Goal: Ask a question: Seek information or help from site administrators or community

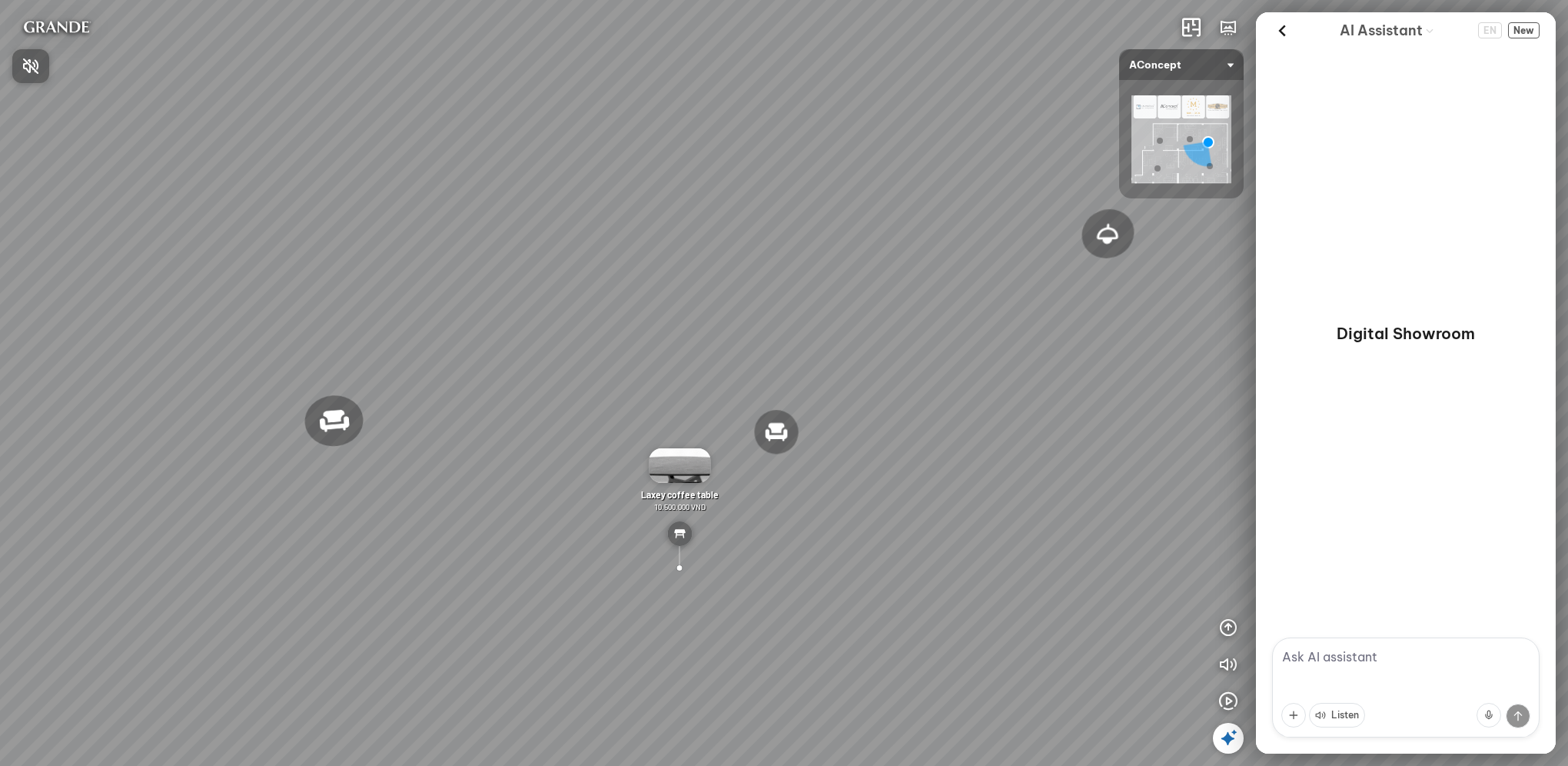
click at [1319, 652] on div at bounding box center [784, 383] width 1568 height 766
click at [1320, 652] on textarea at bounding box center [1406, 687] width 267 height 100
type textarea "tìm sản phẩm tương tư cho tôi dc không"
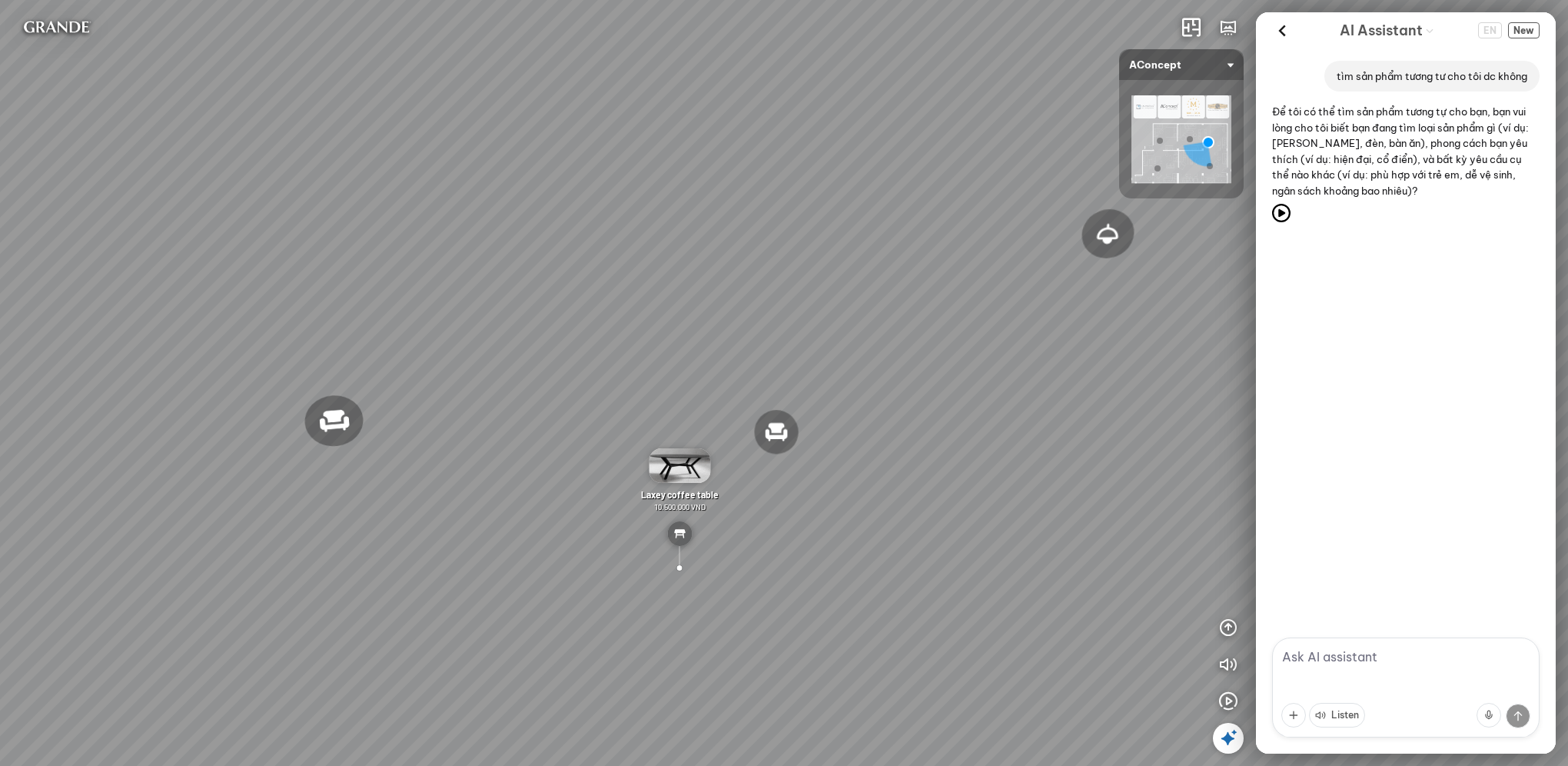
click at [1350, 655] on textarea at bounding box center [1406, 687] width 267 height 100
type textarea "tìm tất cả trong hình và link demo bạn đang có kìa"
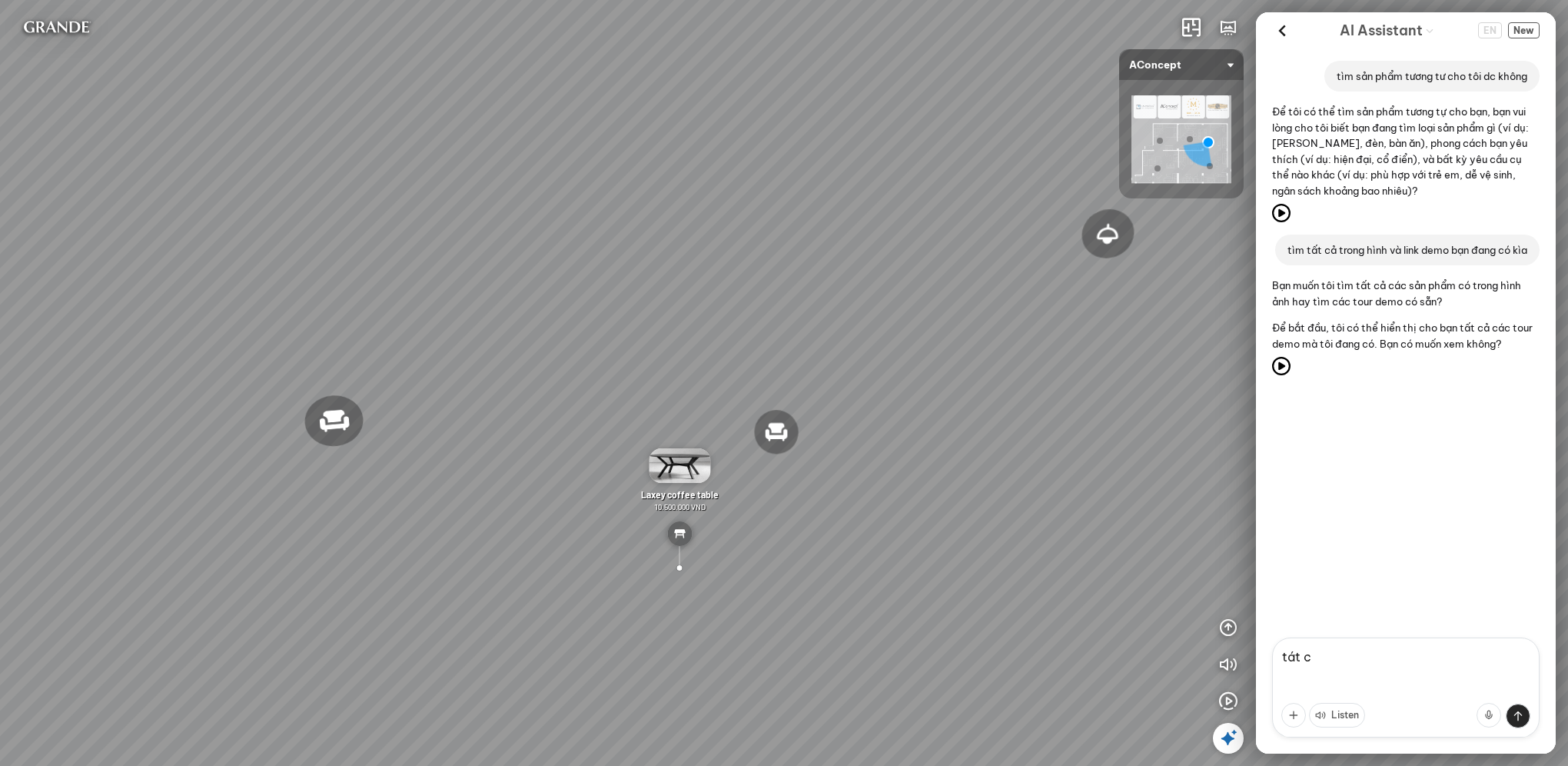
type textarea "tát cả"
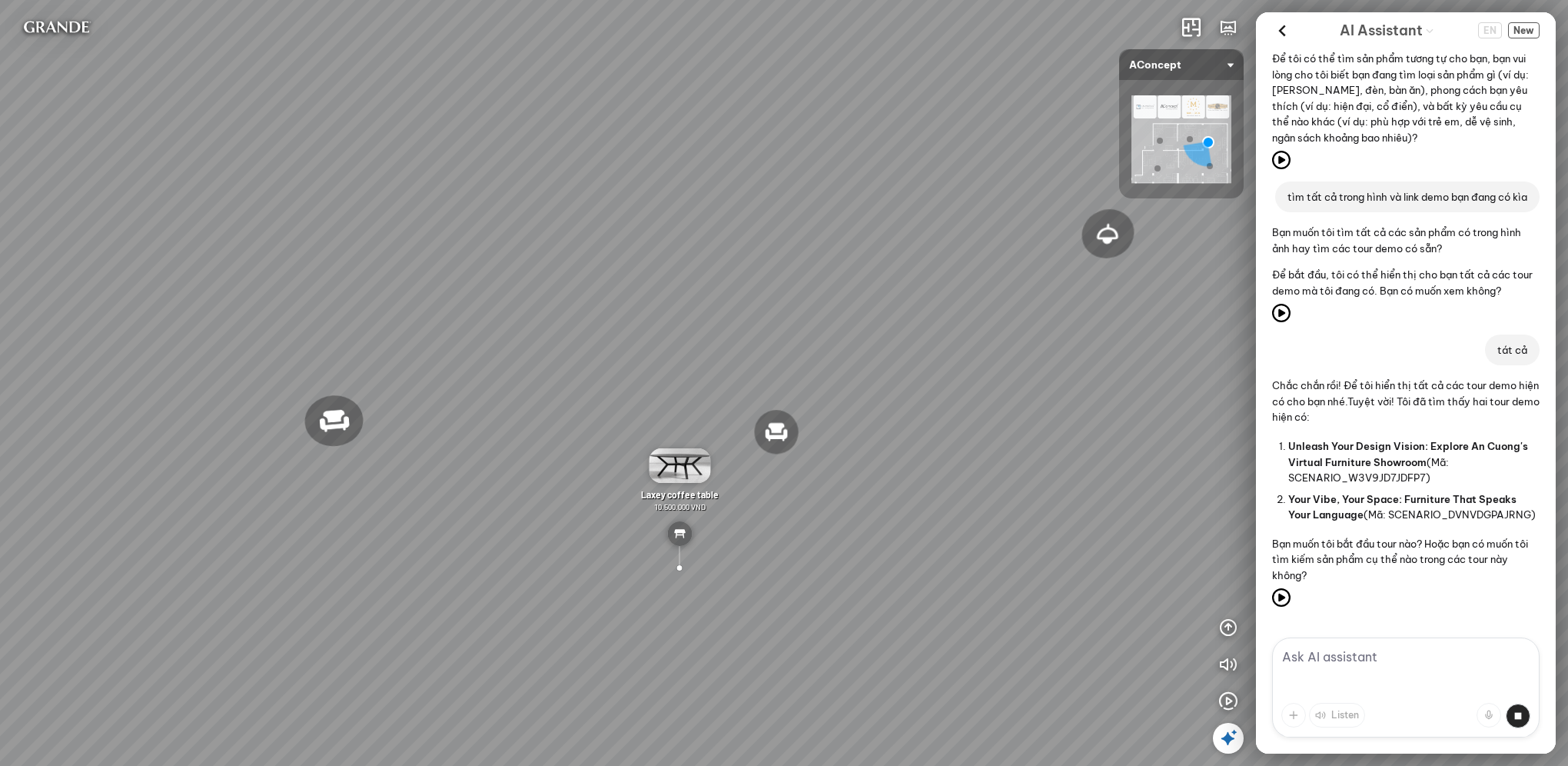
scroll to position [222, 0]
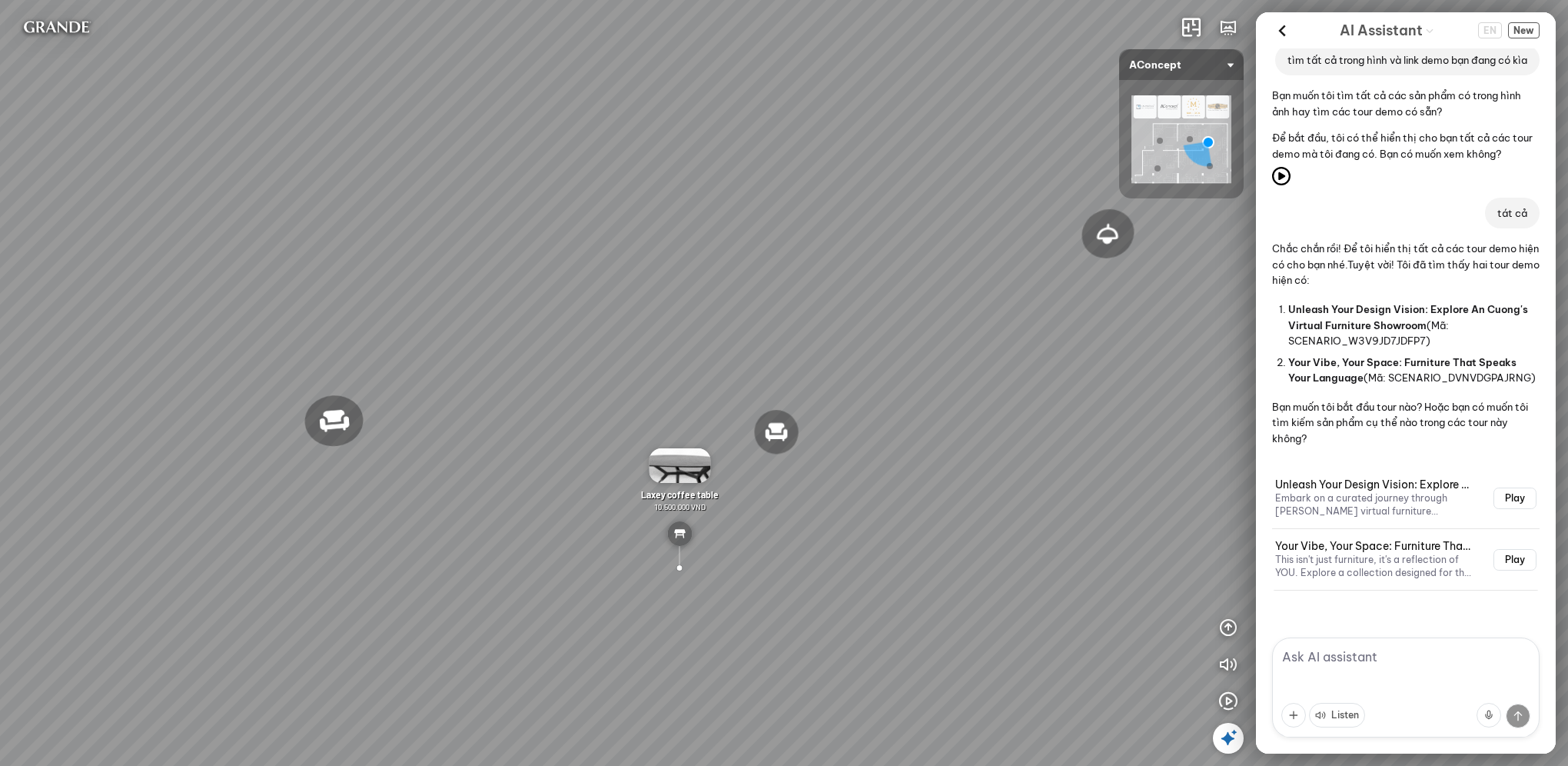
click at [1358, 306] on span "Unleash Your Design Vision: Explore An Cuong's Virtual Furniture Showroom" at bounding box center [1408, 317] width 240 height 28
click at [1356, 308] on span "Unleash Your Design Vision: Explore An Cuong's Virtual Furniture Showroom" at bounding box center [1408, 317] width 240 height 28
click at [1382, 317] on li "Unleash Your Design Vision: Explore An Cuong's Virtual Furniture Showroom (Mã: …" at bounding box center [1414, 325] width 251 height 52
drag, startPoint x: 1383, startPoint y: 320, endPoint x: 1362, endPoint y: 362, distance: 47.0
click at [1383, 320] on li "Unleash Your Design Vision: Explore An Cuong's Virtual Furniture Showroom (Mã: …" at bounding box center [1414, 325] width 251 height 52
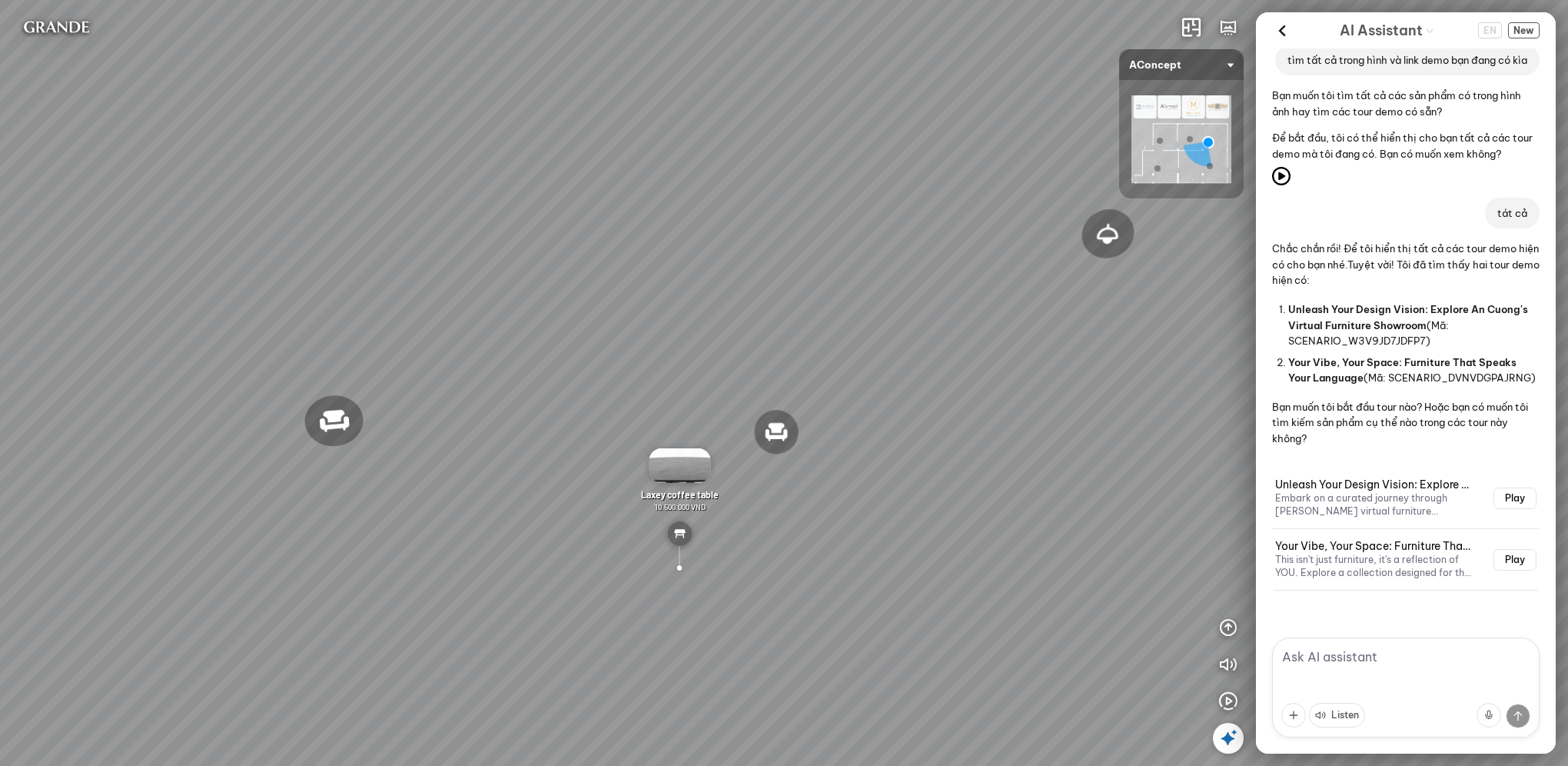
click at [1351, 378] on li "Your Vibe, Your Space: Furniture That Speaks Your Language (Mã: SCENARIO_DVNVDG…" at bounding box center [1414, 369] width 251 height 37
click at [1494, 500] on button "Play" at bounding box center [1515, 498] width 43 height 21
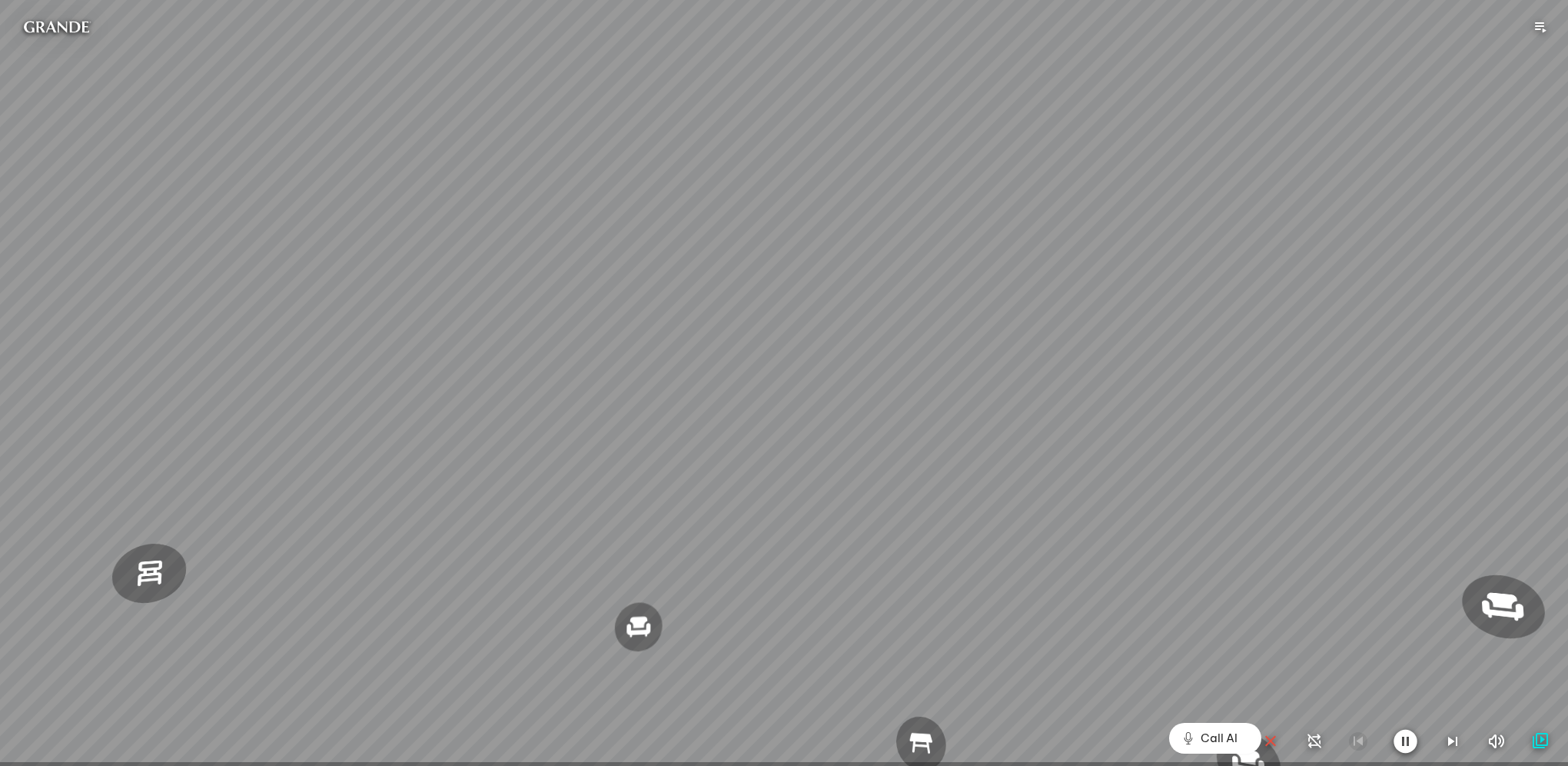
scroll to position [3691, 0]
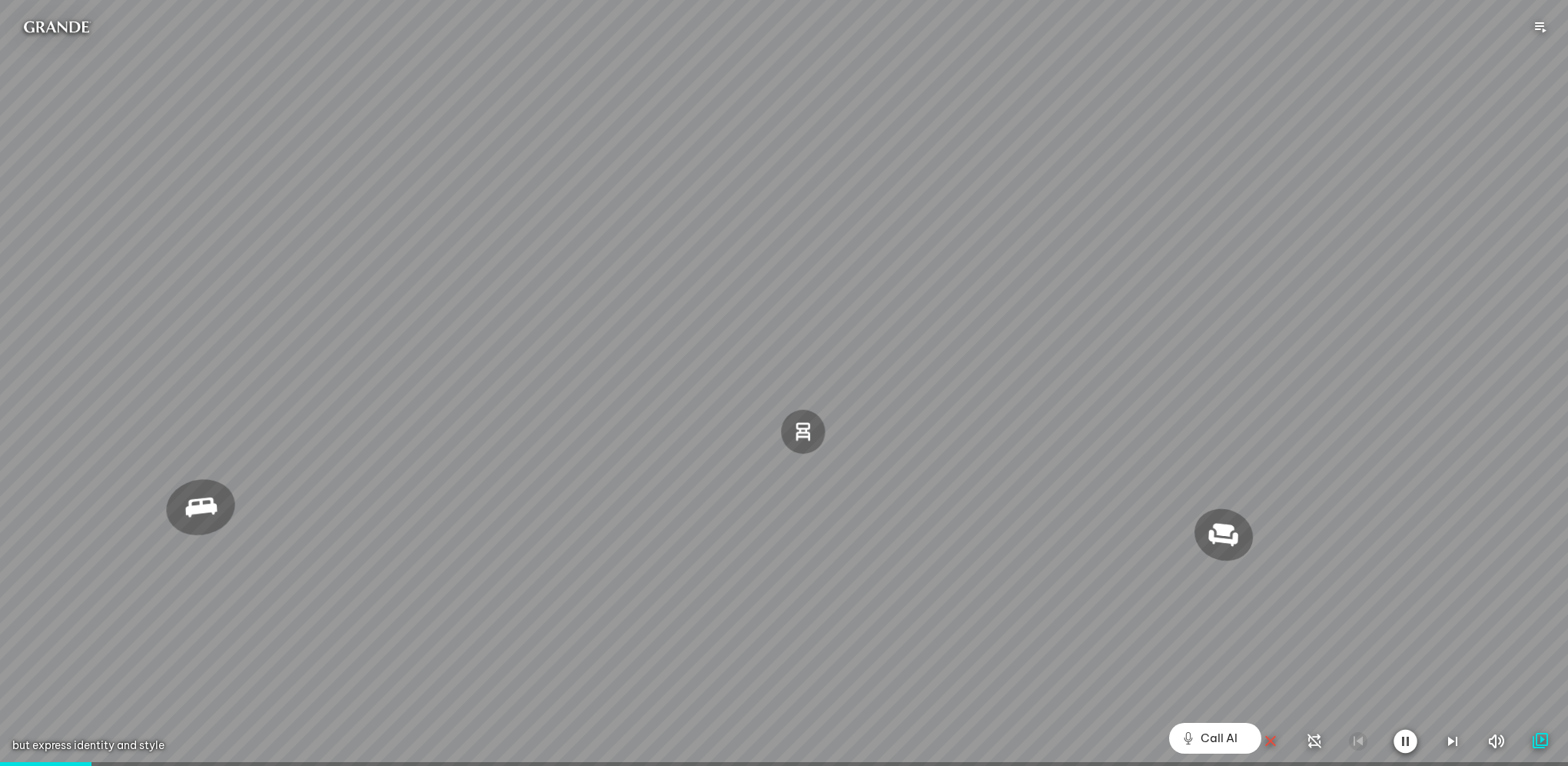
click at [1264, 738] on icon "button" at bounding box center [1270, 741] width 18 height 18
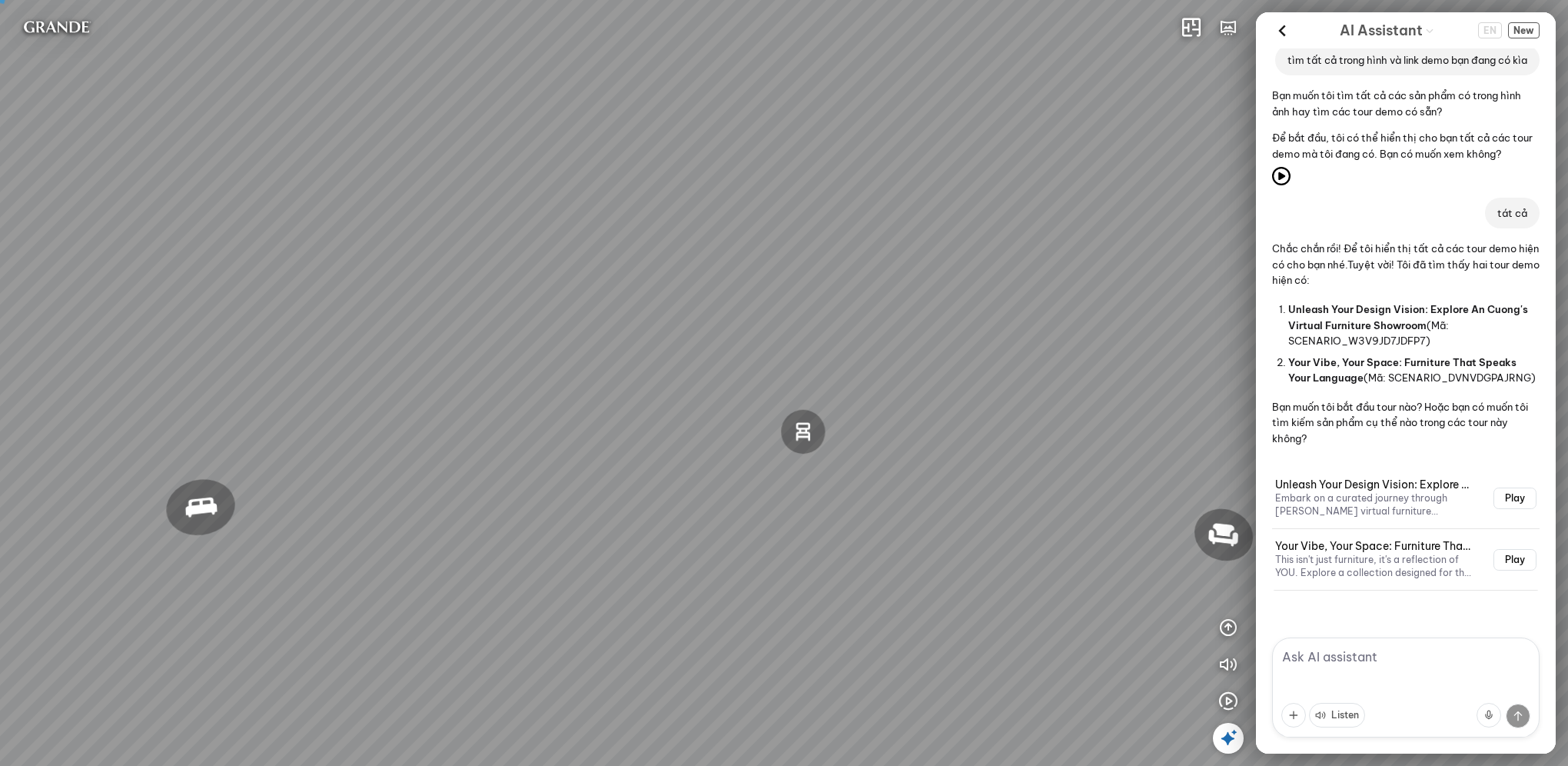
scroll to position [222, 0]
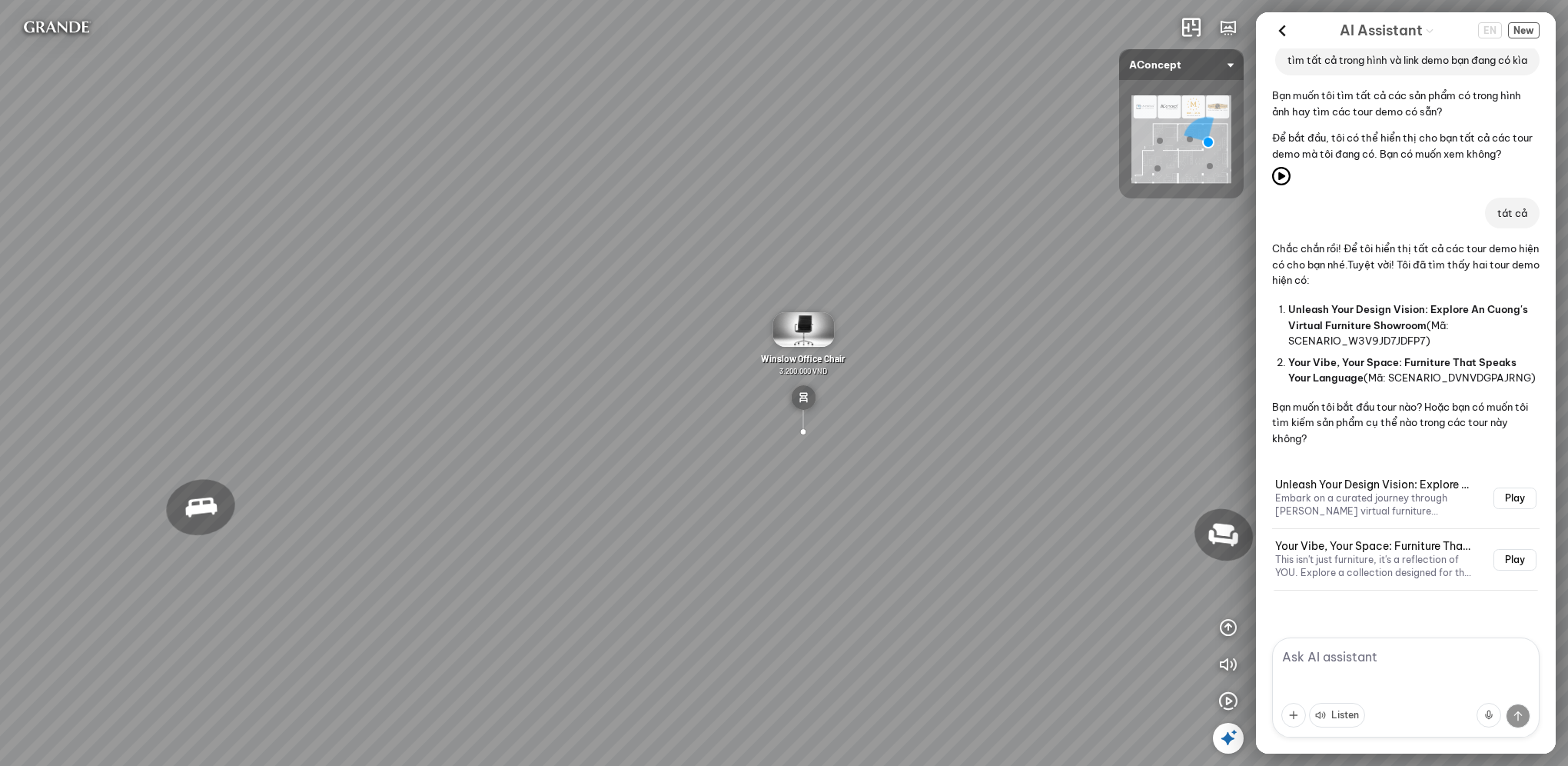
click at [1332, 665] on textarea at bounding box center [1406, 687] width 267 height 100
type textarea "ngu bò nói tiếng việt á"
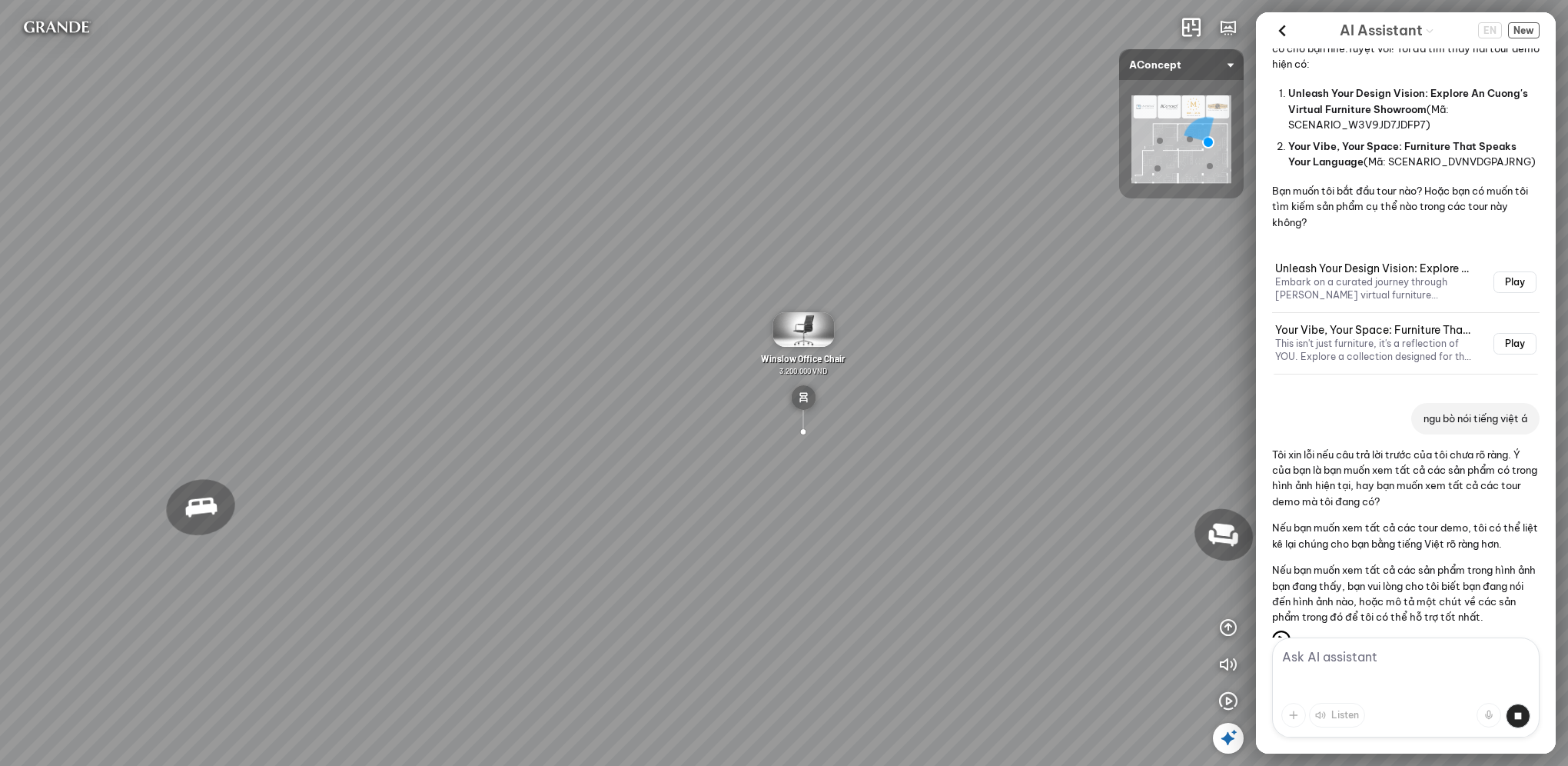
scroll to position [479, 0]
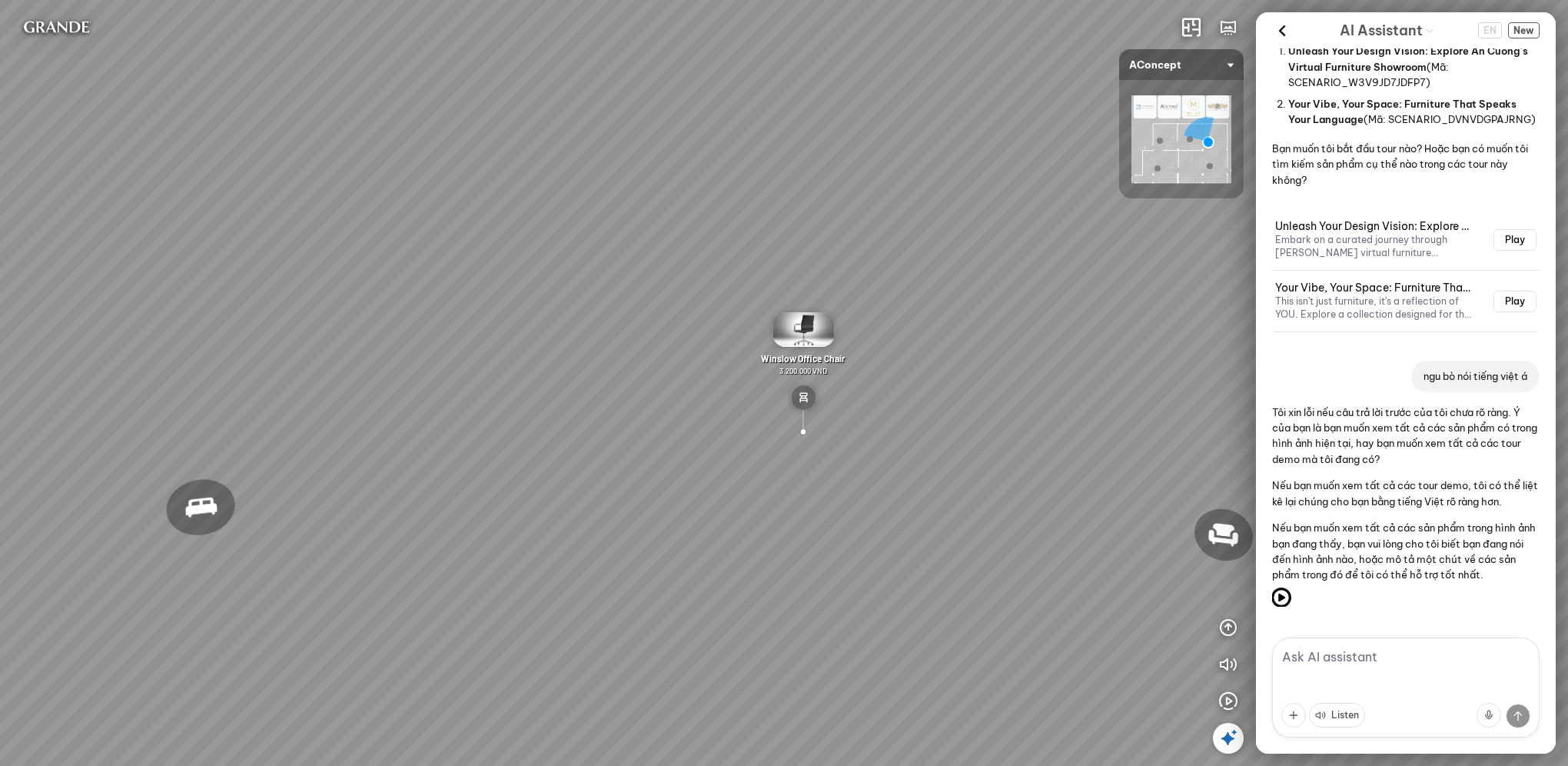
click at [1281, 589] on icon at bounding box center [1281, 597] width 18 height 18
click at [1370, 646] on textarea at bounding box center [1406, 687] width 267 height 100
type textarea "ngu bò thôi vậy đi nha"
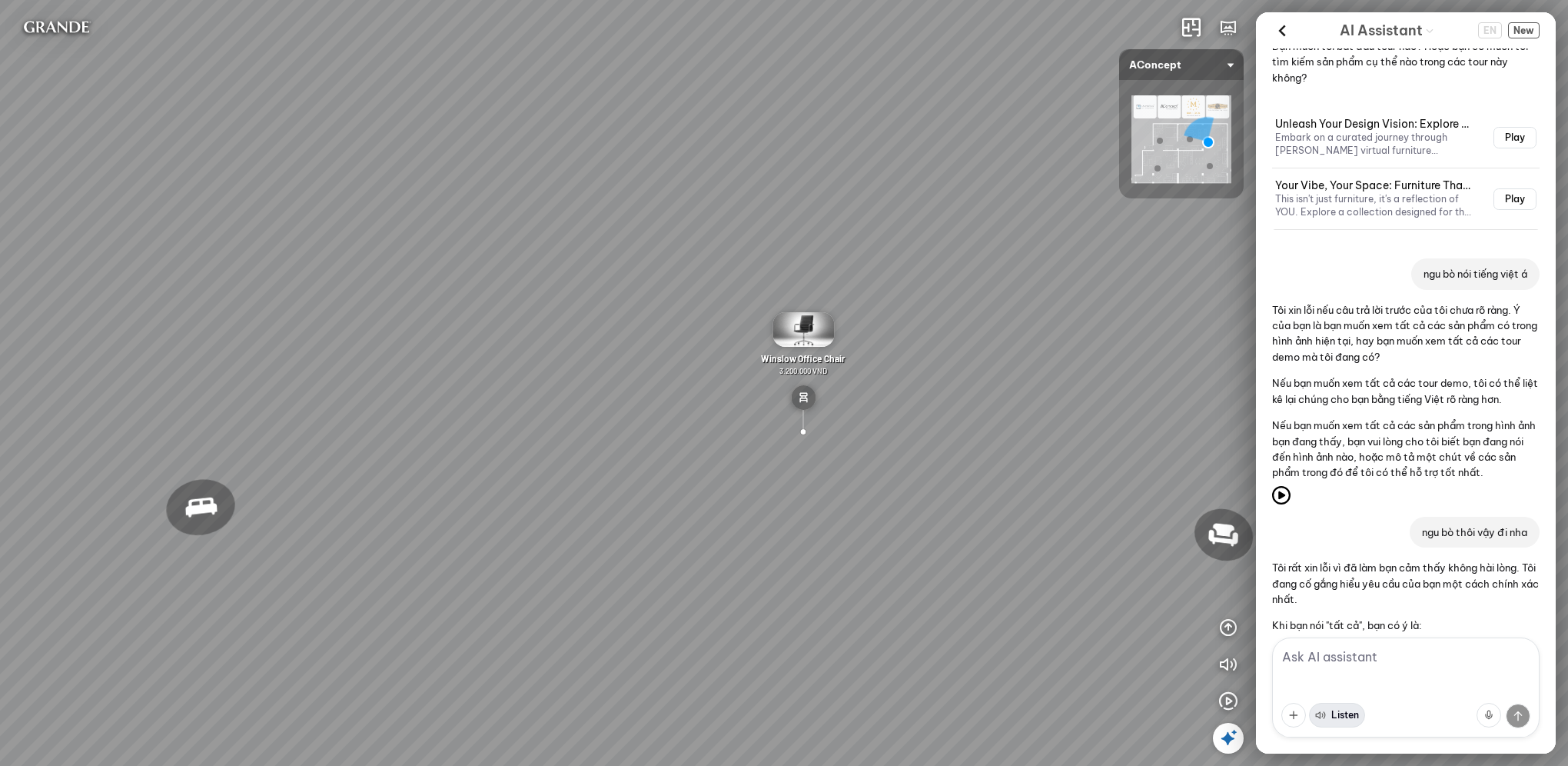
scroll to position [790, 0]
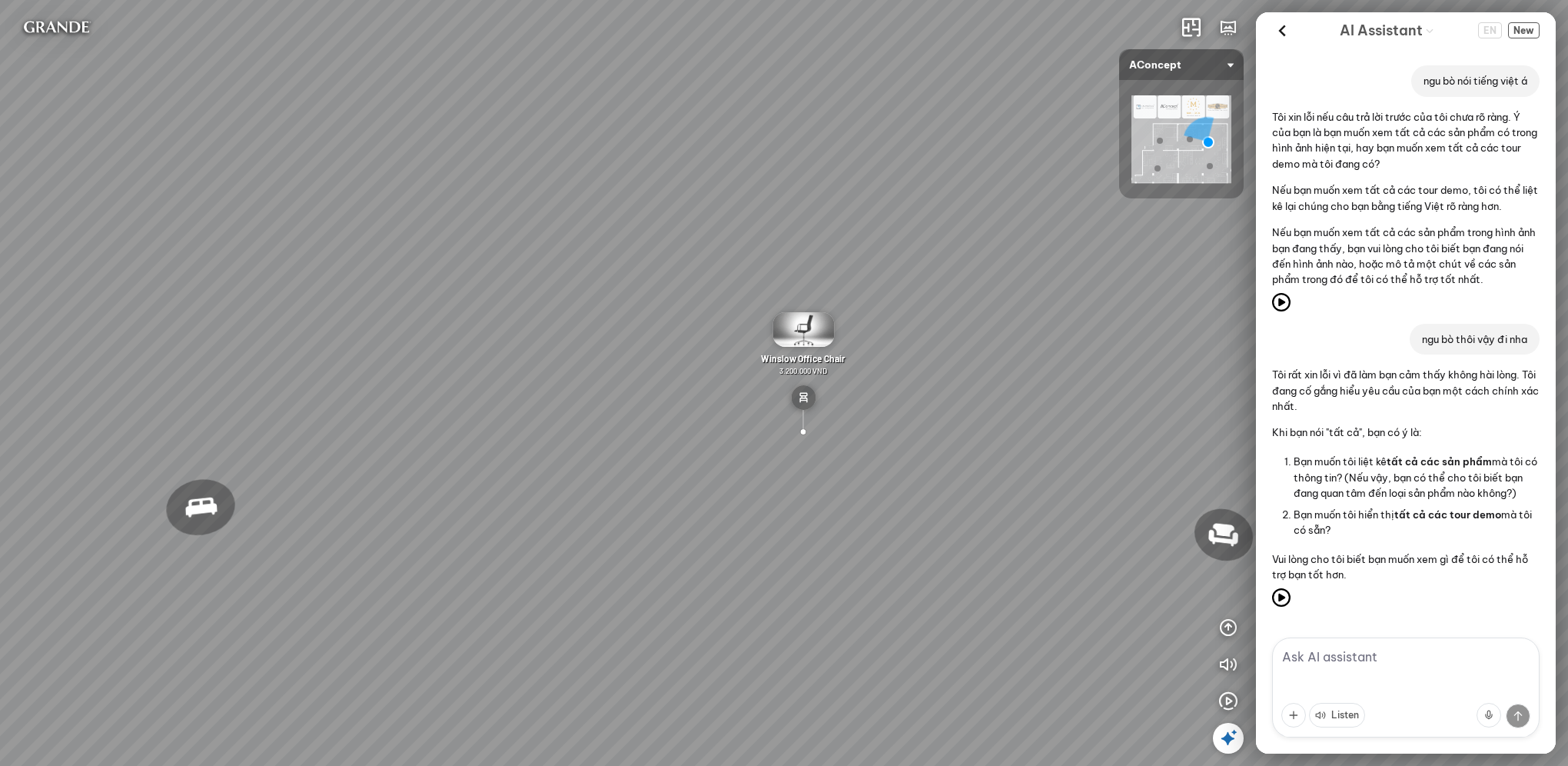
click at [1347, 665] on textarea at bounding box center [1406, 687] width 267 height 100
paste textarea "REQUIRED ANALYSIS AREAS: 1. MATERIAL IDENTIFICATION: - Identify specific materi…"
type textarea "REQUIRED ANALYSIS AREAS: 1. MATERIAL IDENTIFICATION: - Identify specific materi…"
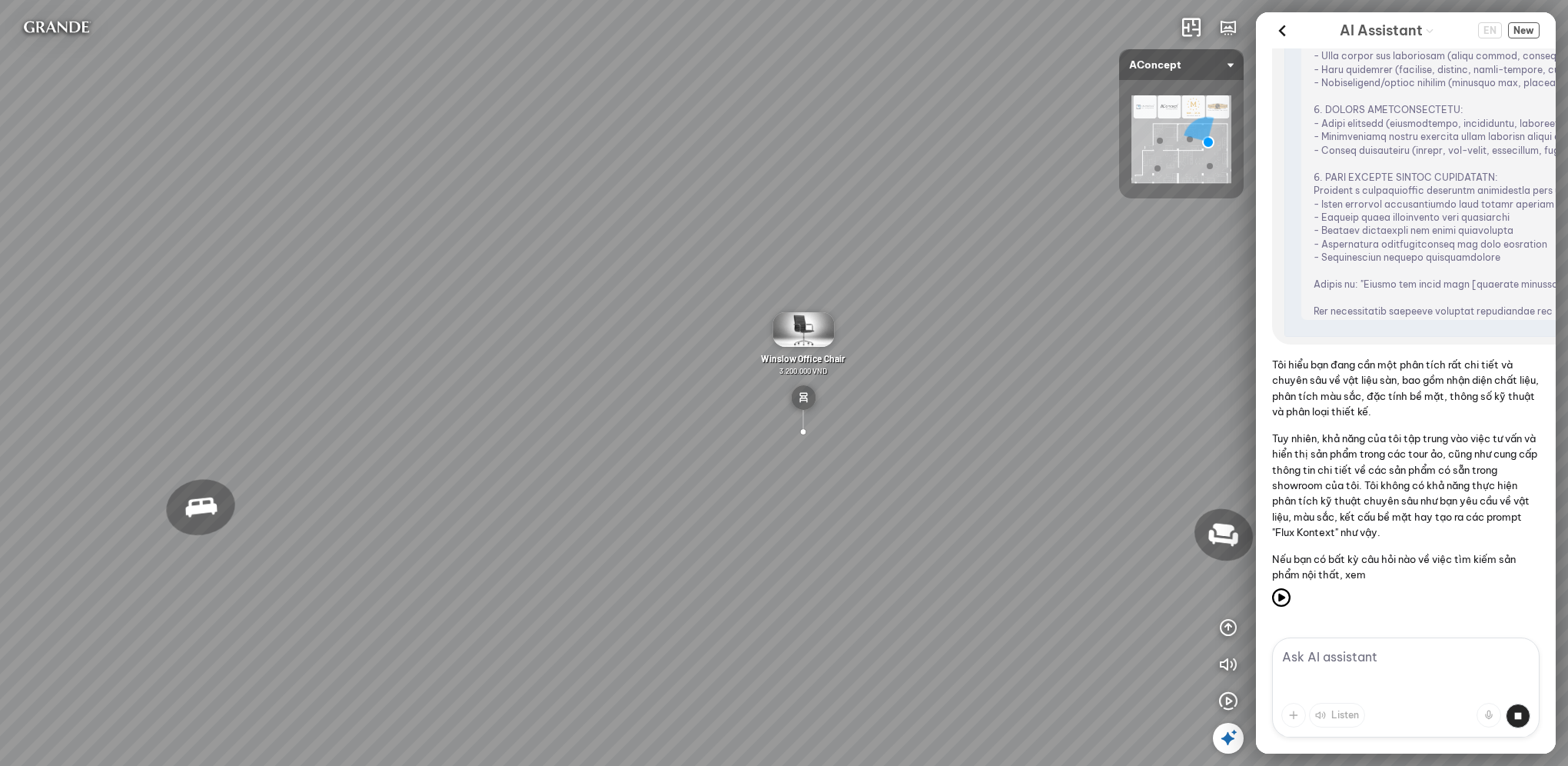
scroll to position [1695, 0]
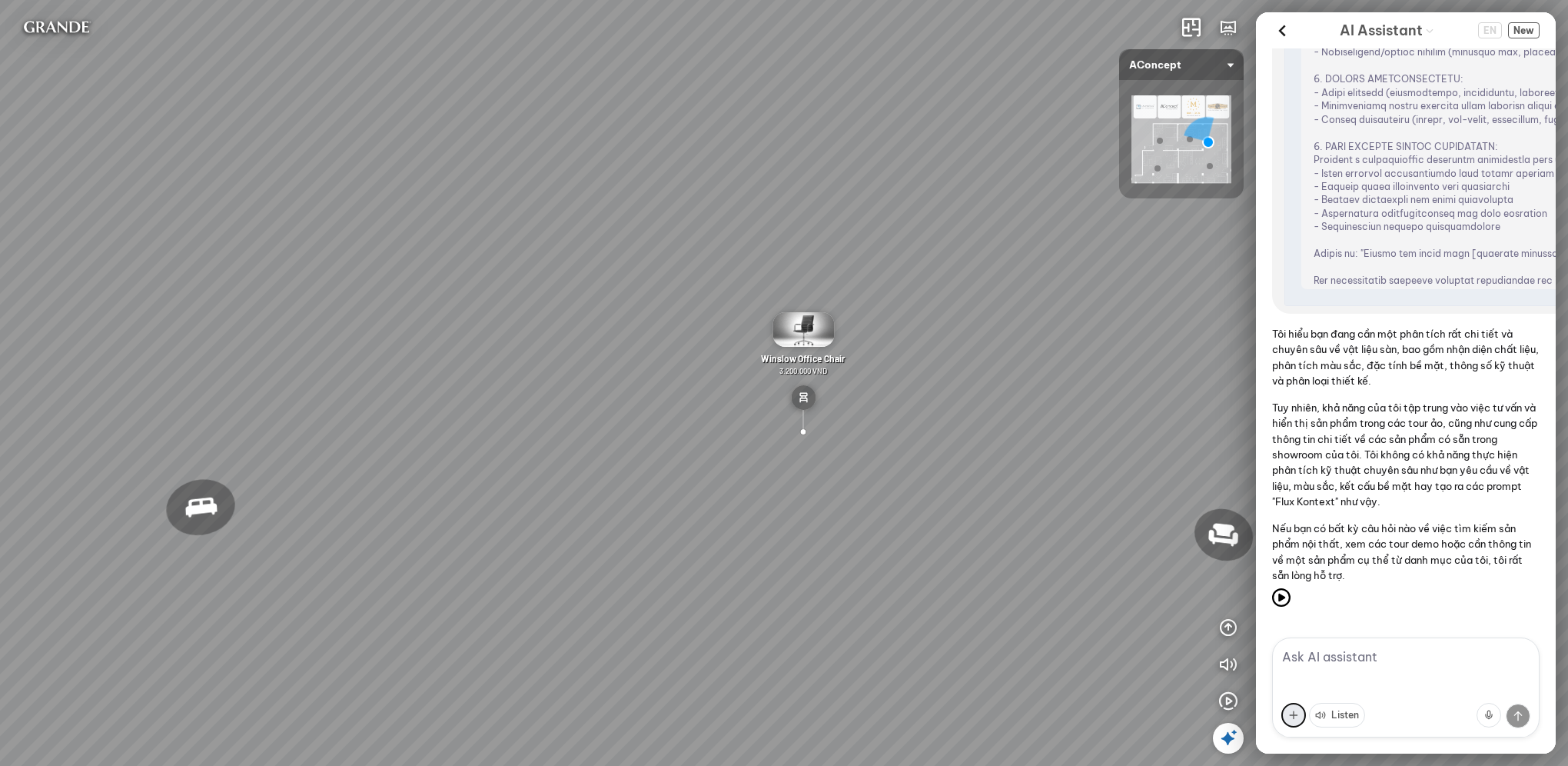
click at [1286, 710] on button at bounding box center [1293, 715] width 25 height 25
type input "C:\fakepath\haizz_0009.jpg"
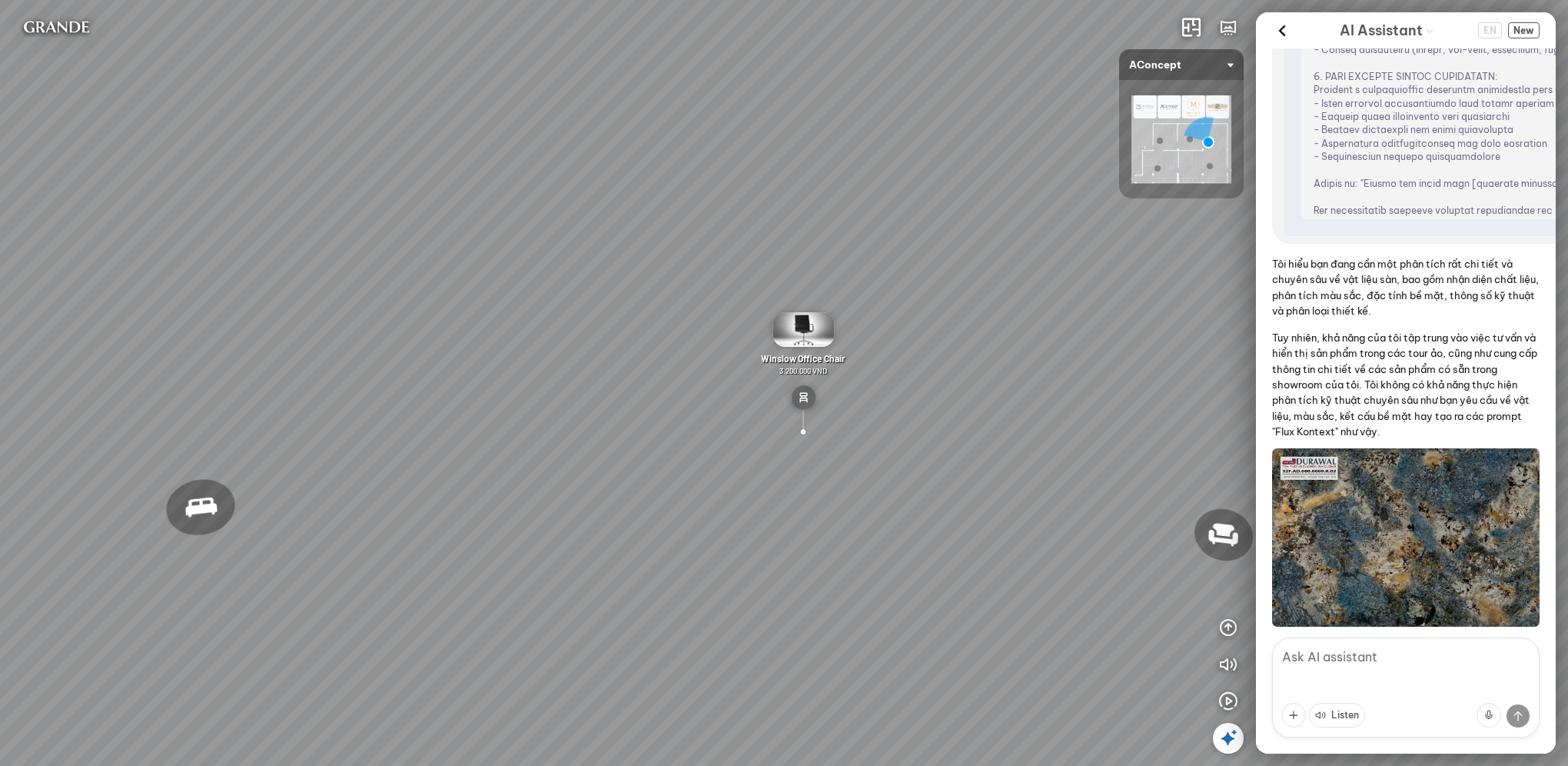
click at [1525, 710] on div "Listen" at bounding box center [1406, 715] width 249 height 43
click at [1522, 714] on div "Listen" at bounding box center [1406, 715] width 249 height 43
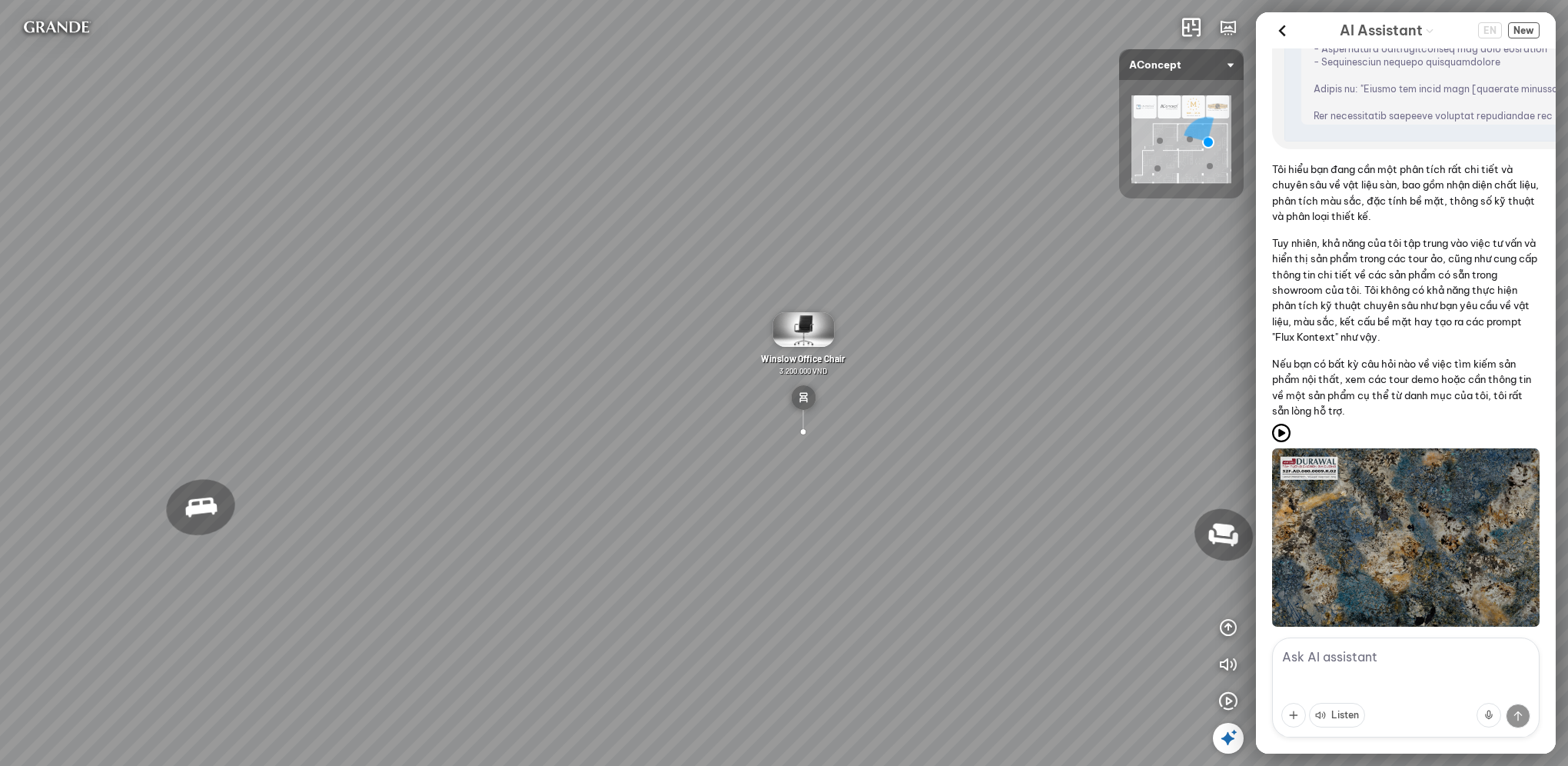
scroll to position [1896, 0]
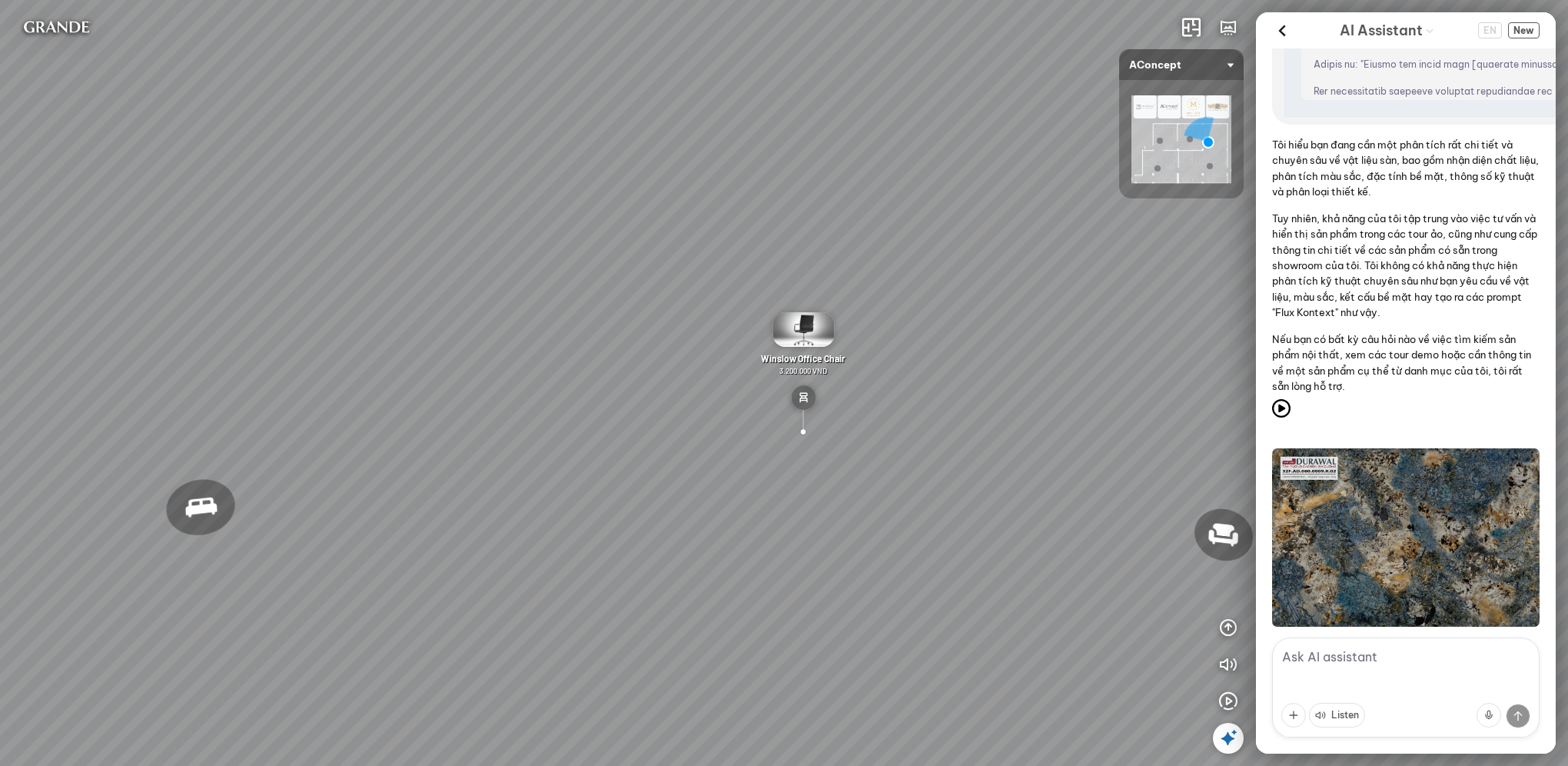
click at [1374, 665] on textarea at bounding box center [1406, 687] width 267 height 100
click at [1378, 665] on textarea at bounding box center [1406, 687] width 267 height 100
type textarea "B"
type textarea "xuat ra dc panorama ko"
click at [1517, 712] on button at bounding box center [1518, 716] width 25 height 25
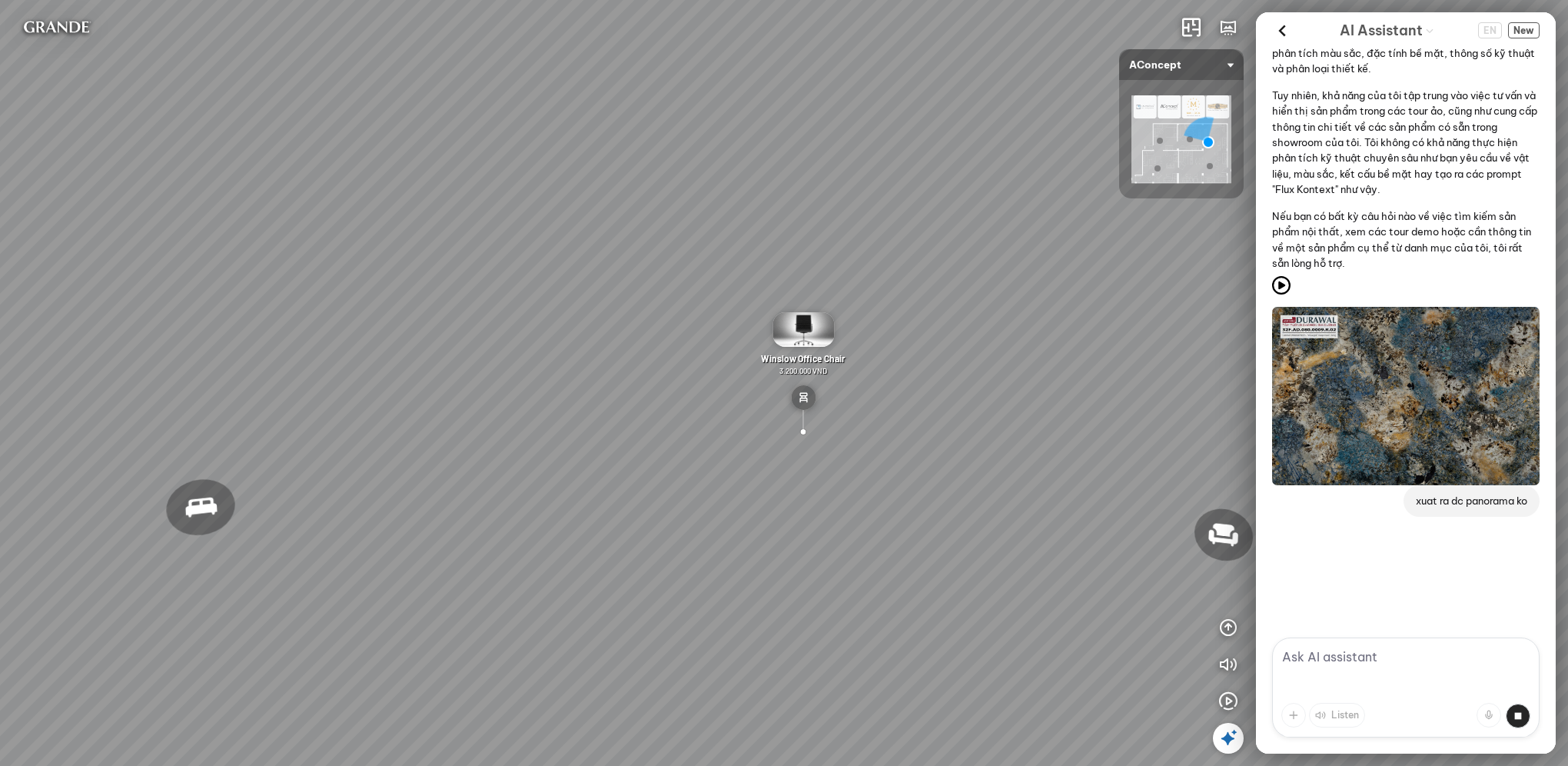
scroll to position [2008, 0]
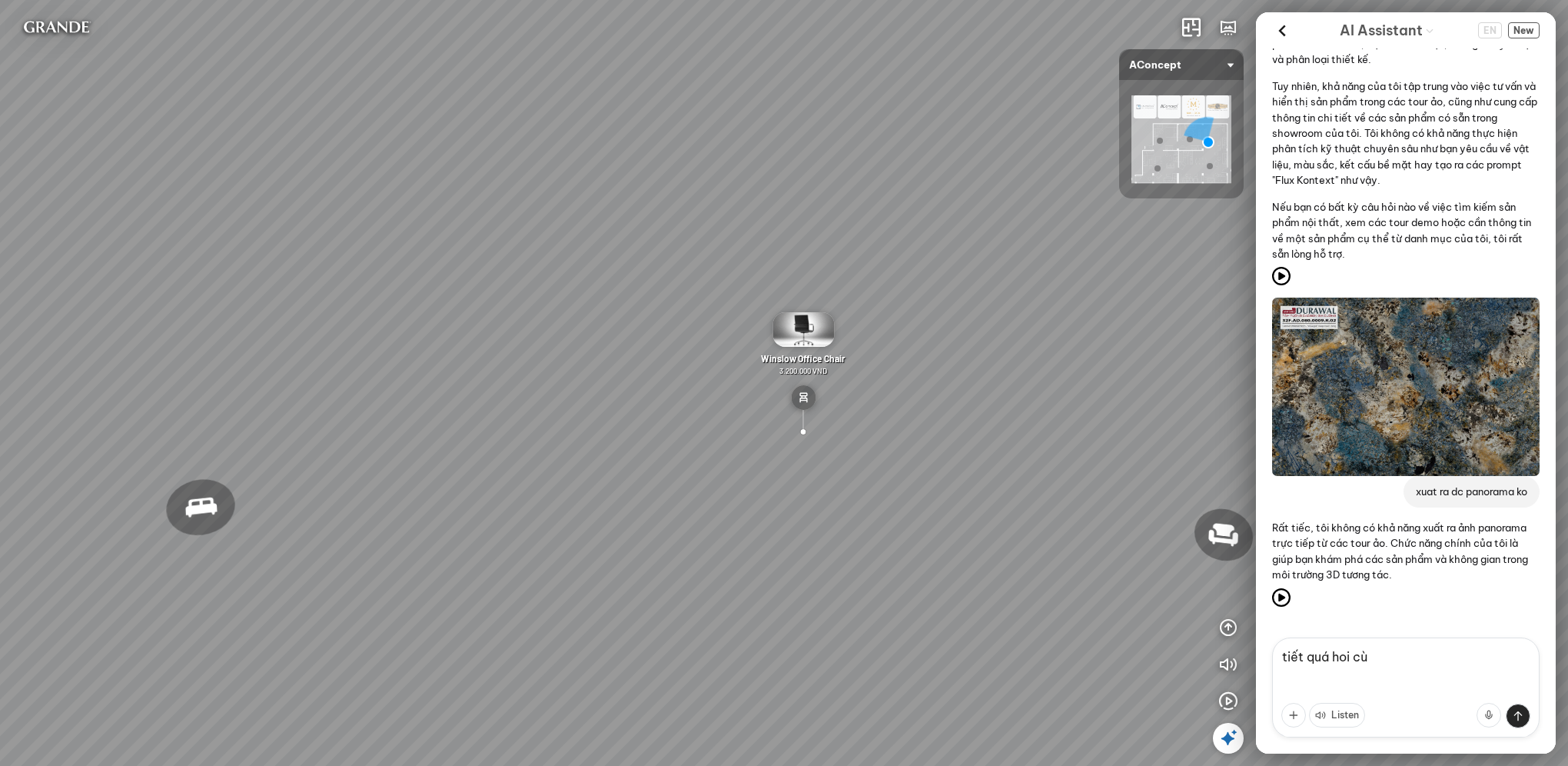
type textarea "tiết quá hoi cùi"
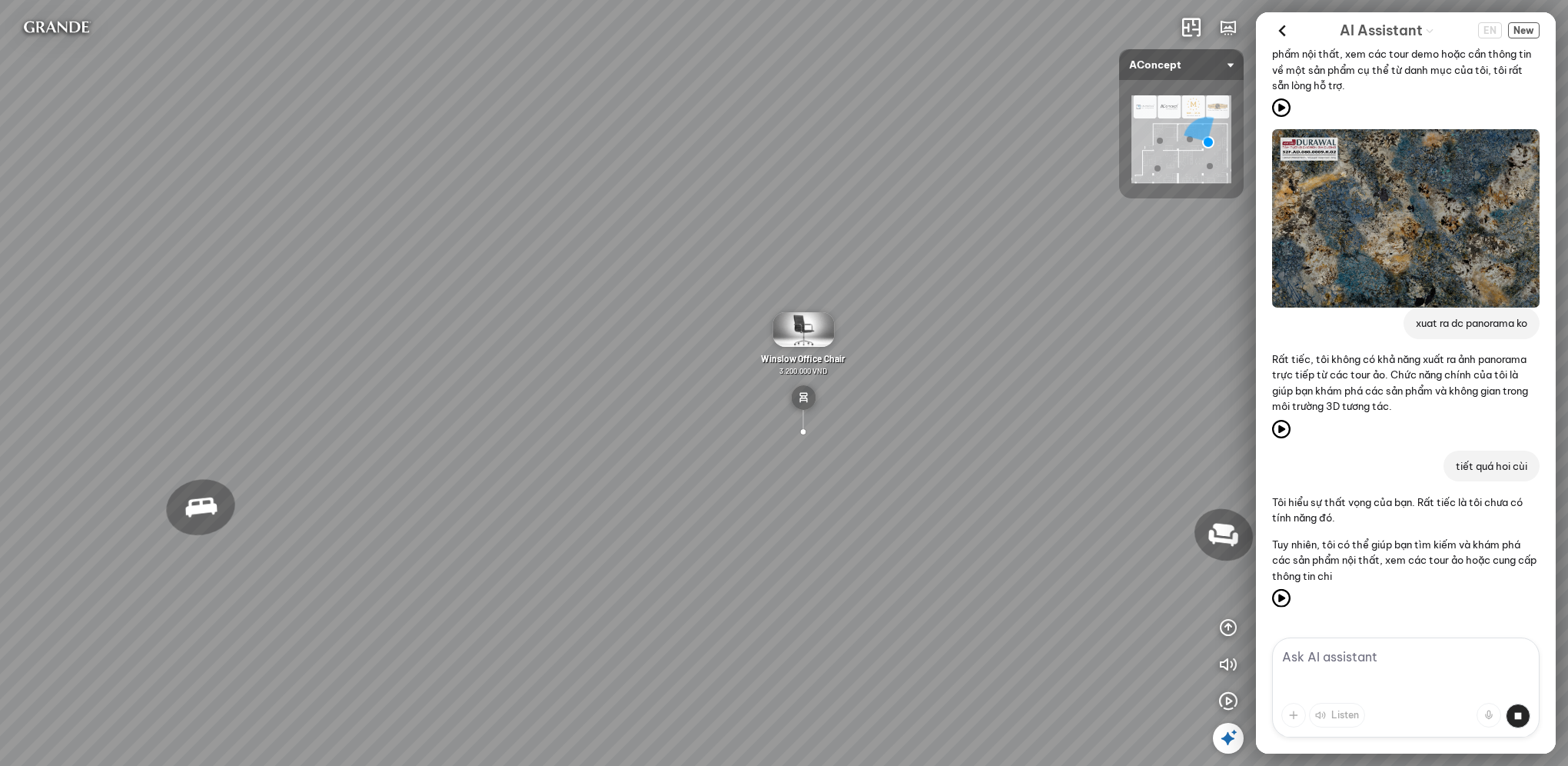
scroll to position [2220, 0]
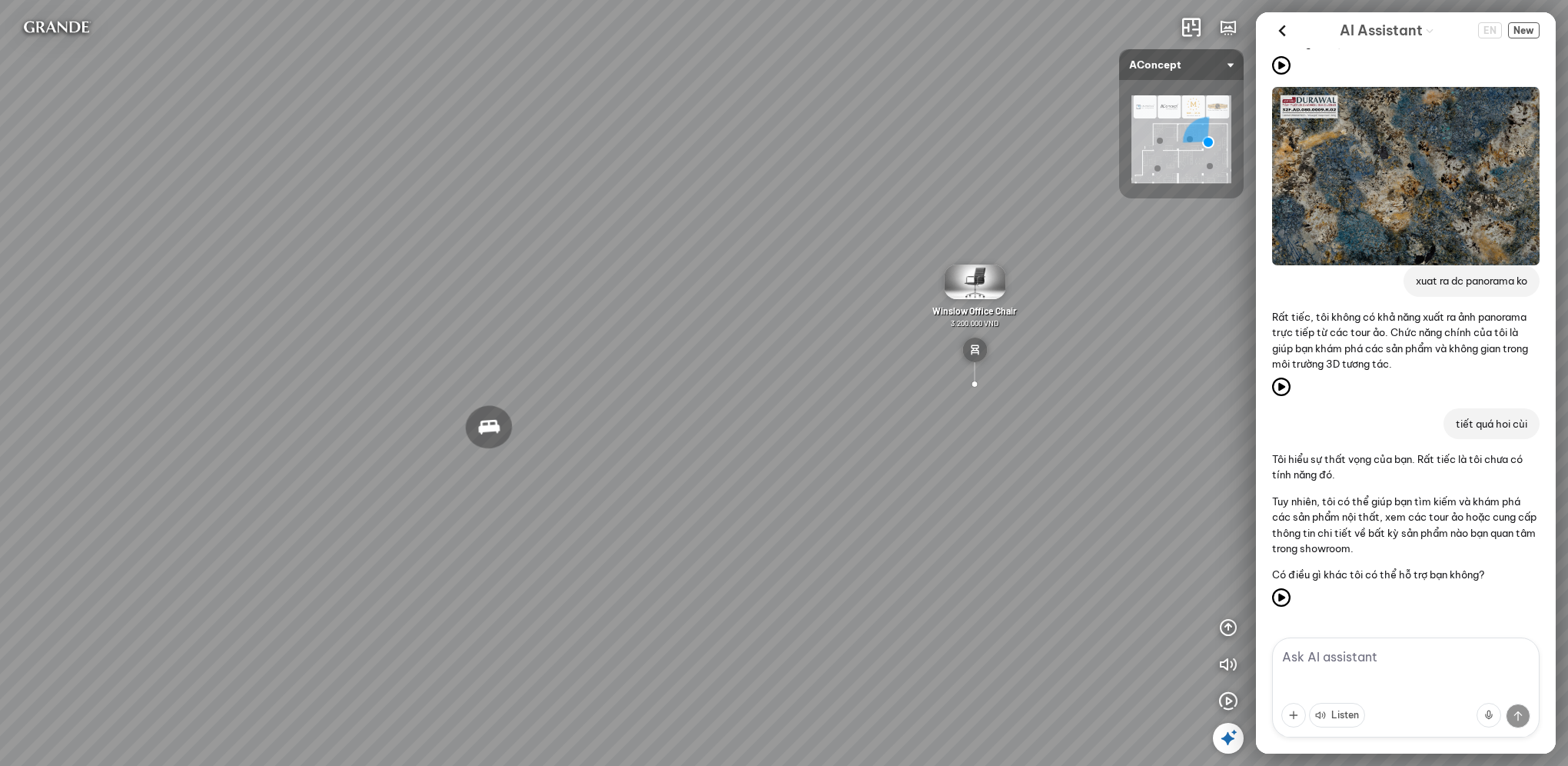
drag, startPoint x: 583, startPoint y: 596, endPoint x: 919, endPoint y: 513, distance: 346.1
click at [928, 511] on div "Nanna Lounge Chair Winslow Office Chair Laxey Dining Table Rosalie Vintage Flor…" at bounding box center [784, 383] width 1568 height 766
drag, startPoint x: 697, startPoint y: 526, endPoint x: 434, endPoint y: 508, distance: 263.6
click at [434, 508] on div "Nanna Lounge Chair Winslow Office Chair Laxey Dining Table Rosalie Vintage Flor…" at bounding box center [784, 383] width 1568 height 766
drag, startPoint x: 516, startPoint y: 505, endPoint x: 517, endPoint y: 423, distance: 82.0
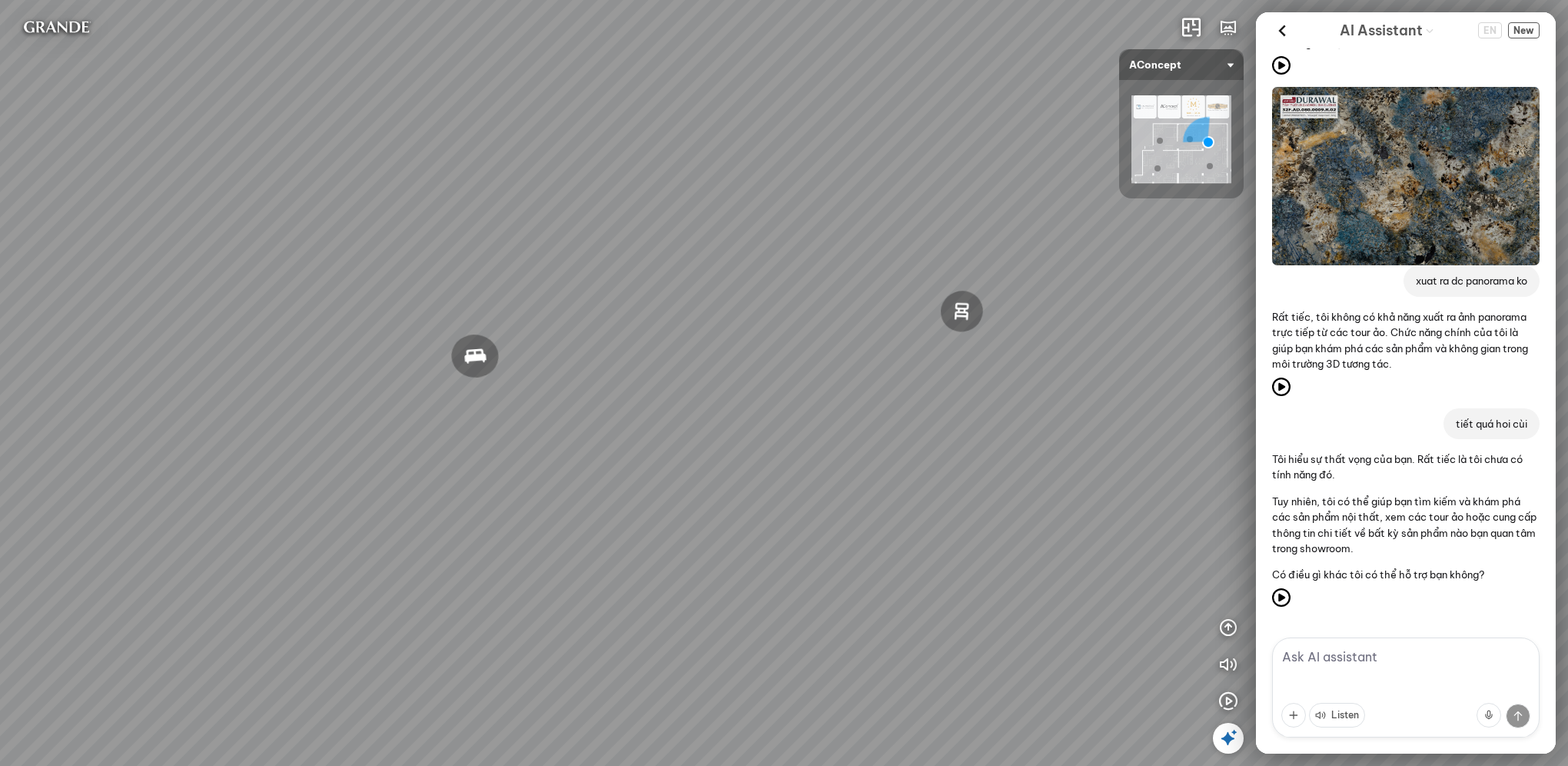
click at [560, 494] on div "Nanna Lounge Chair Winslow Office Chair Laxey Dining Table Rosalie Vintage Flor…" at bounding box center [784, 383] width 1568 height 766
drag, startPoint x: 483, startPoint y: 402, endPoint x: 587, endPoint y: 402, distance: 104.0
click at [587, 402] on div "Nanna Lounge Chair Winslow Office Chair Laxey Dining Table Rosalie Vintage Flor…" at bounding box center [784, 383] width 1568 height 766
click at [1387, 661] on textarea at bounding box center [1406, 687] width 267 height 100
click at [1358, 671] on textarea at bounding box center [1406, 687] width 267 height 100
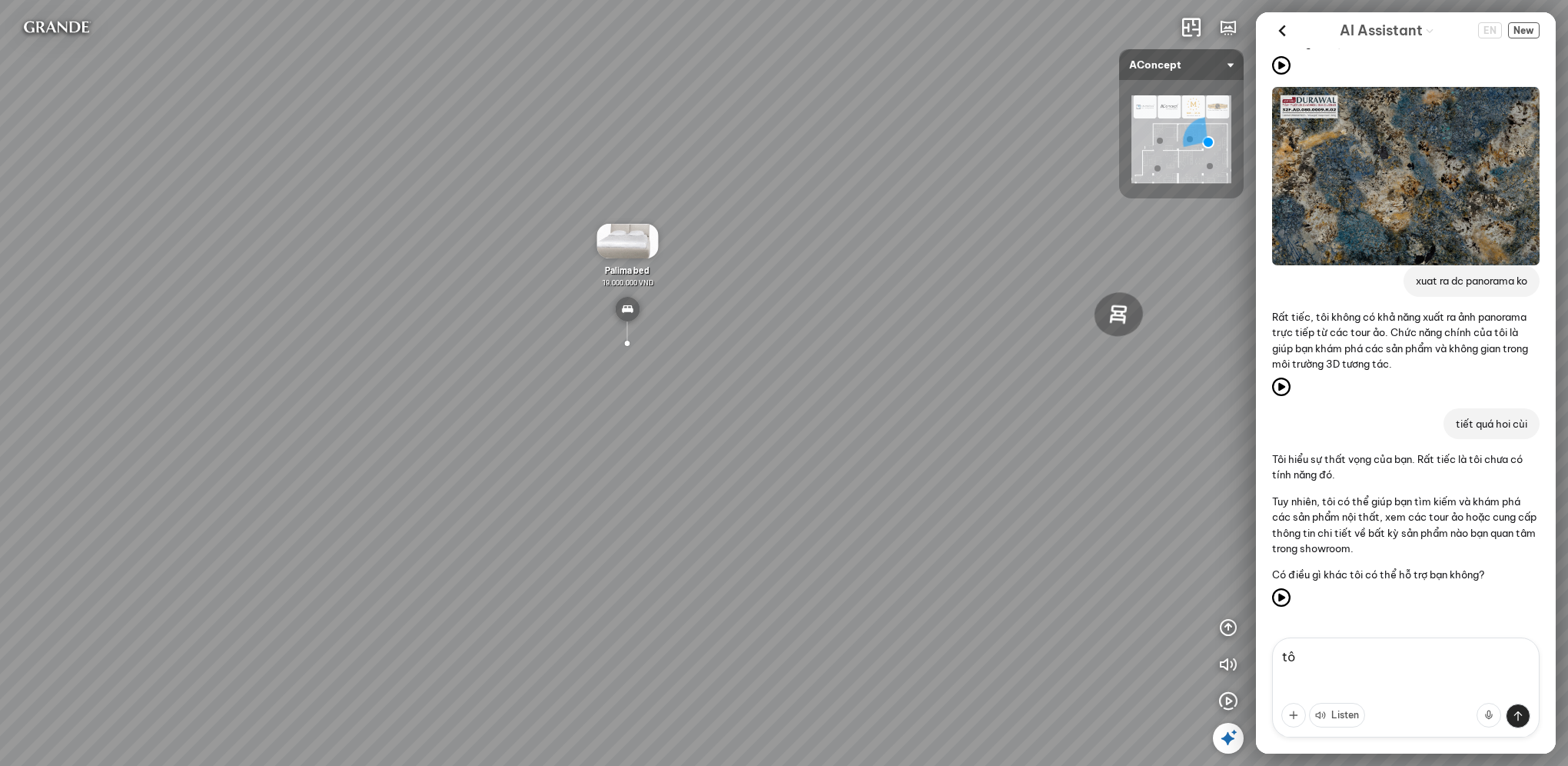
type textarea "t"
type textarea "sp mua o dau chi toi link"
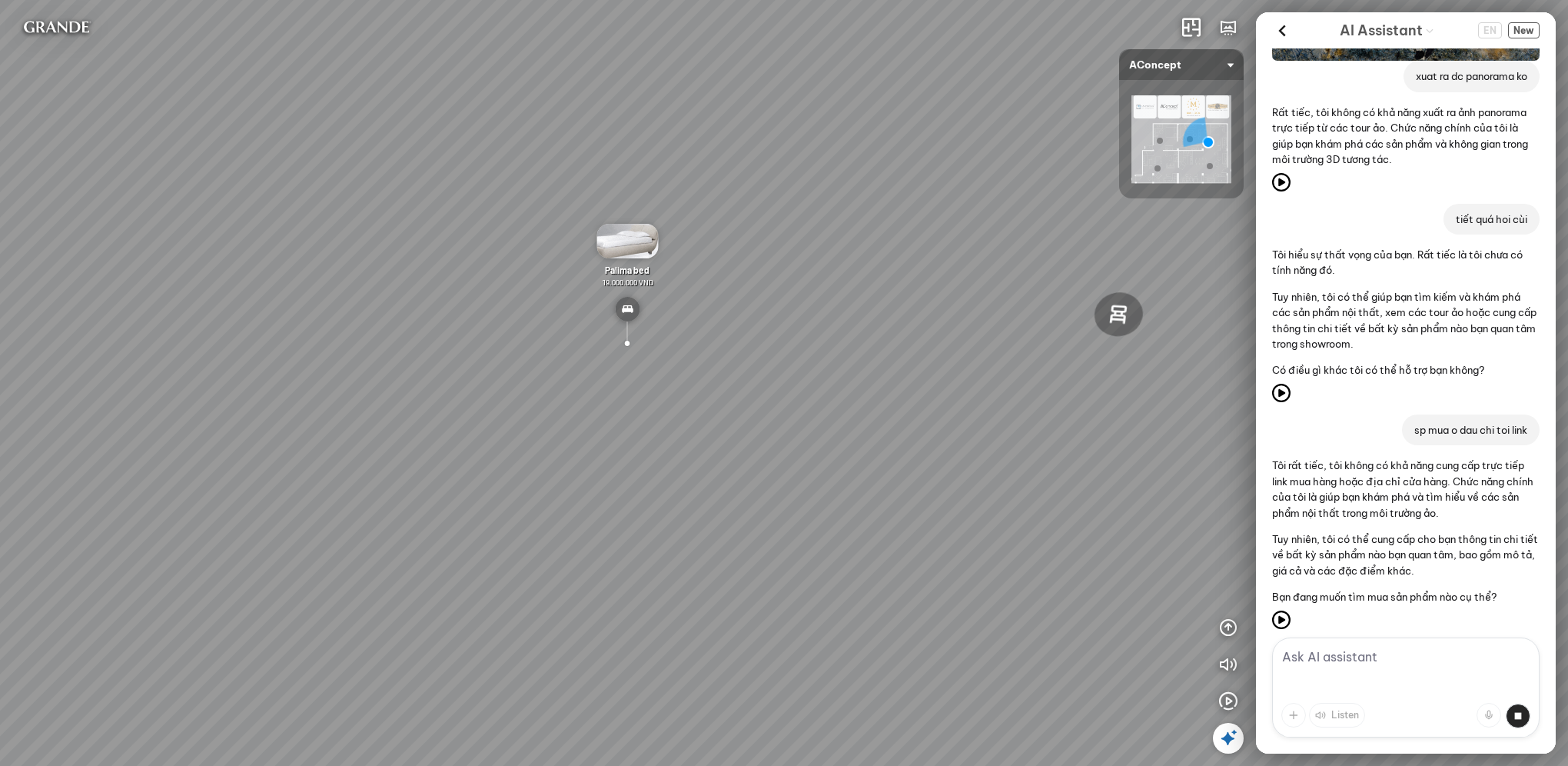
scroll to position [2477, 0]
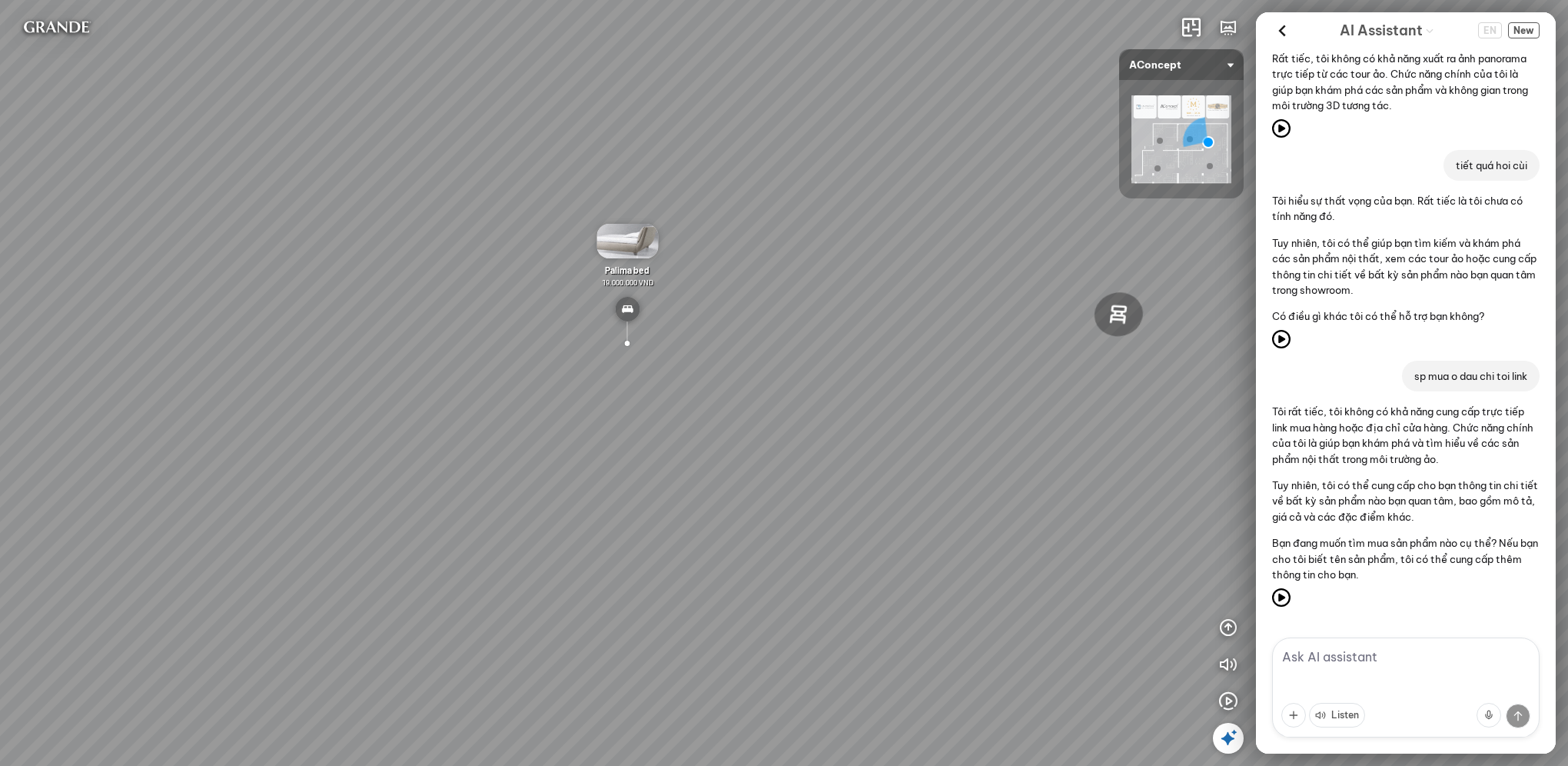
click at [1382, 671] on textarea at bounding box center [1406, 687] width 267 height 100
type textarea "có giá mà ko biết mua ở đâu al2 [GEOGRAPHIC_DATA]"
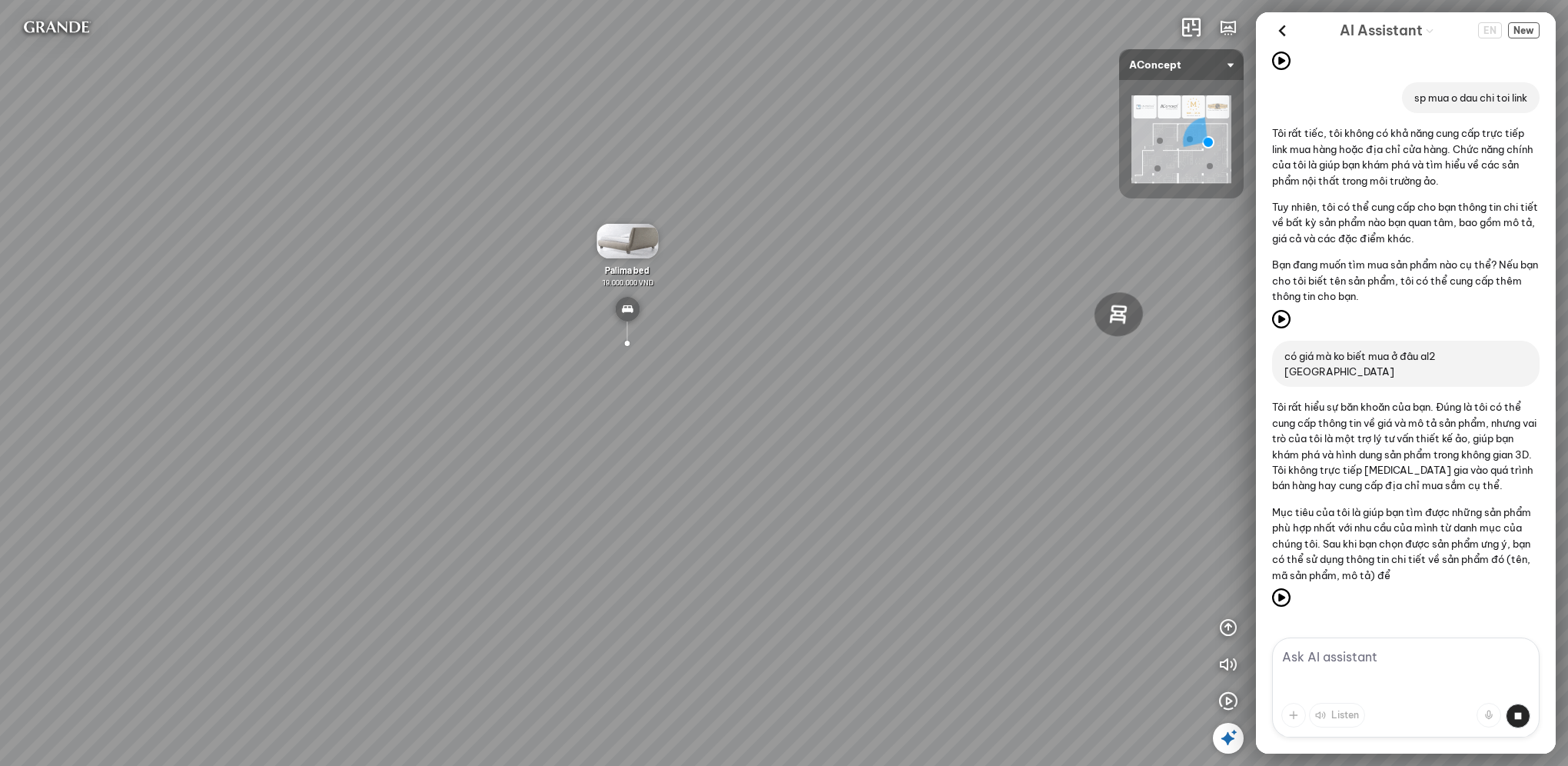
scroll to position [2845, 0]
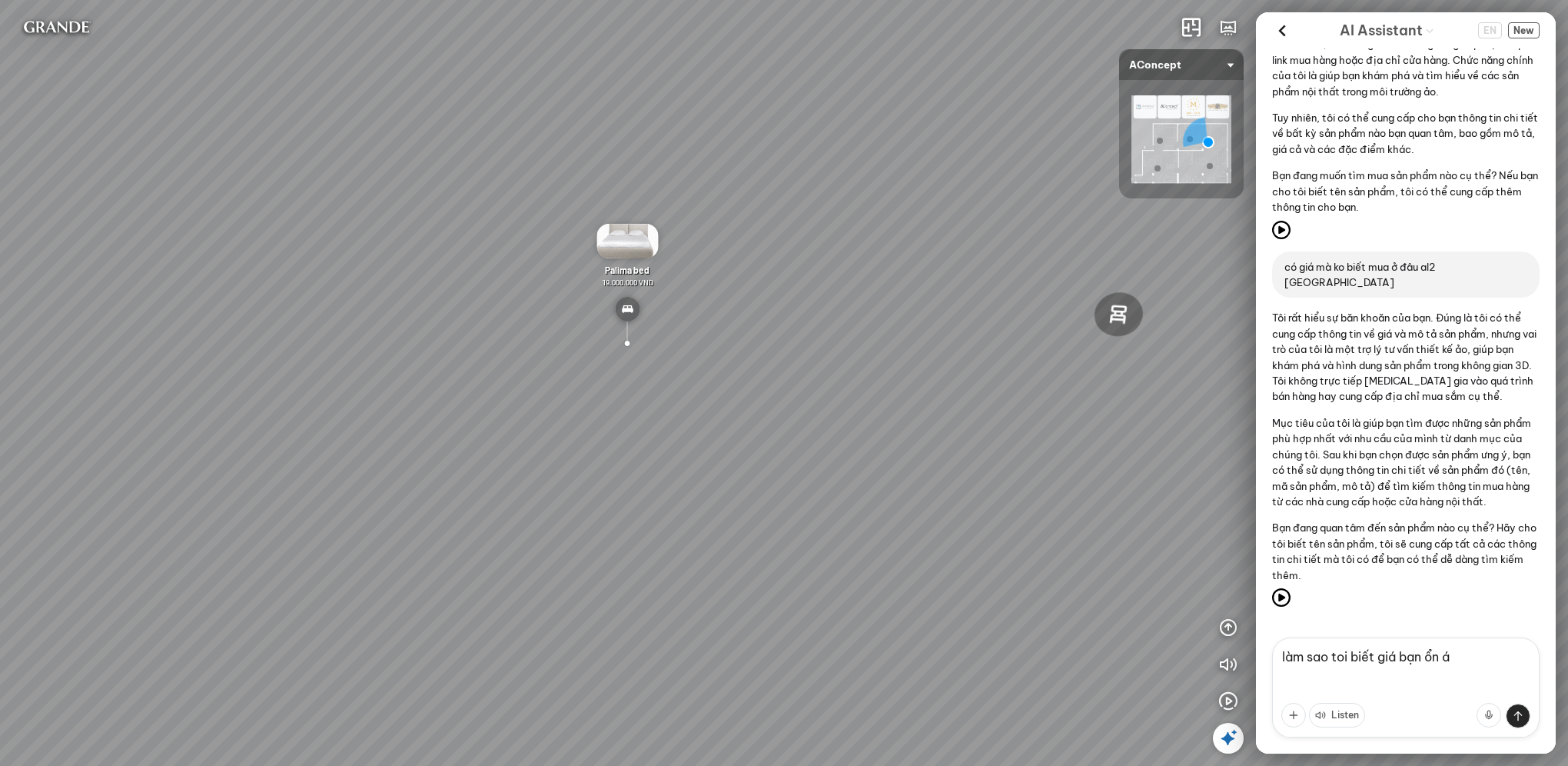
type textarea "làm sao toi biết giá bạn ổn áp"
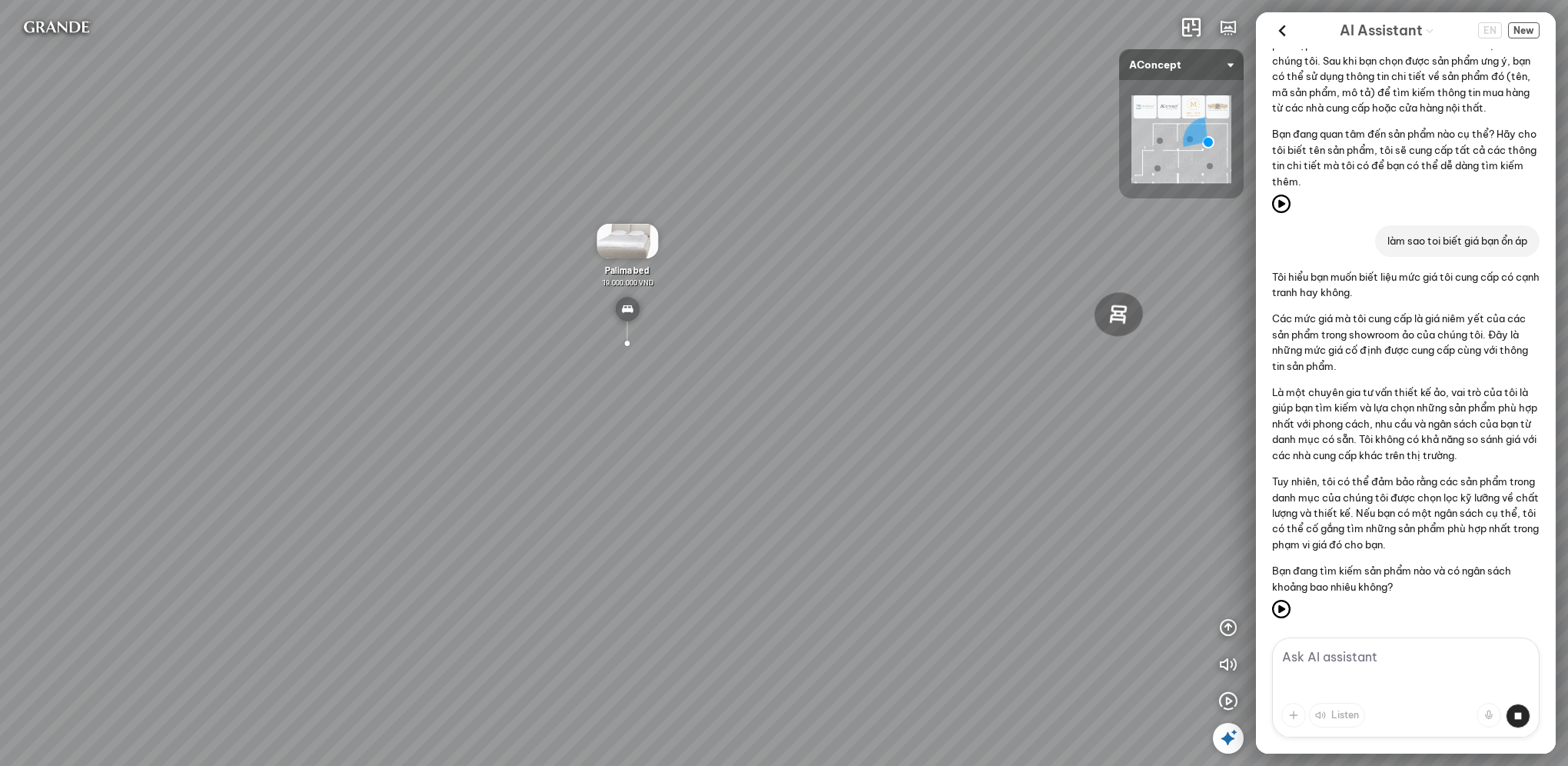
scroll to position [3266, 0]
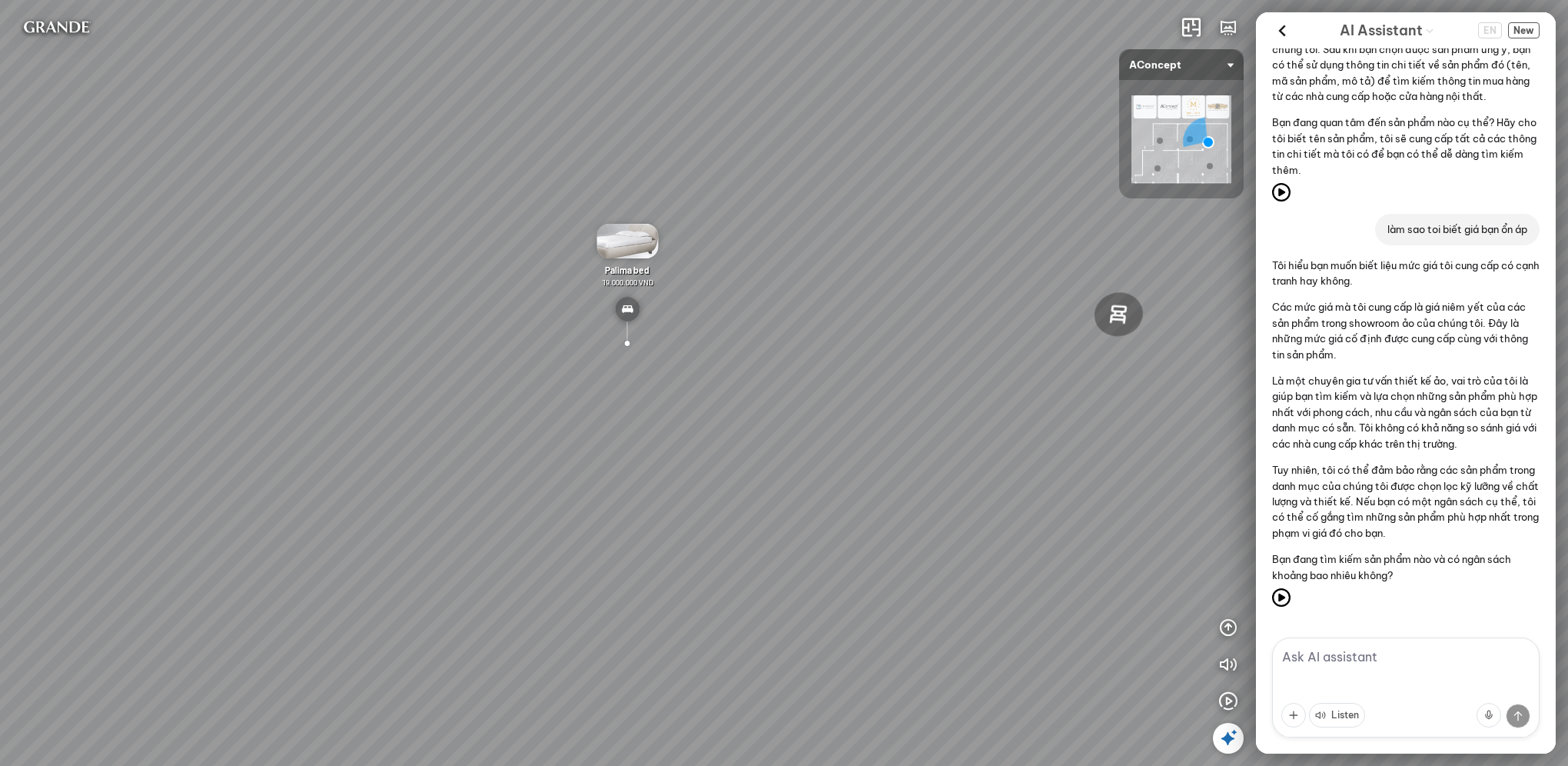
click at [1337, 683] on textarea at bounding box center [1406, 687] width 267 height 100
click at [1319, 646] on textarea at bounding box center [1406, 687] width 267 height 100
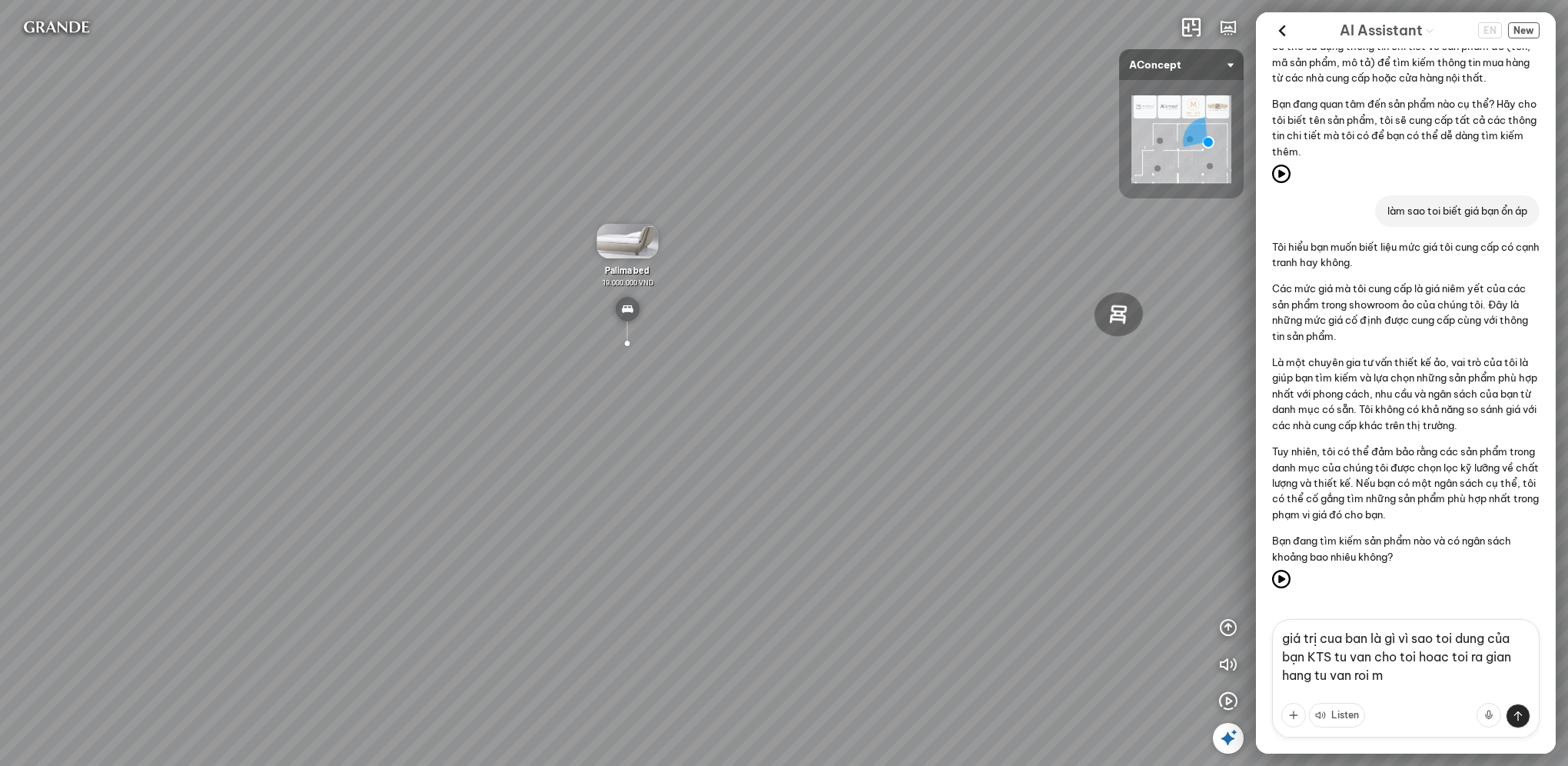
type textarea "giá trị cua ban là gì vì sao toi dung của bạn KTS tu van cho toi hoac toi ra gi…"
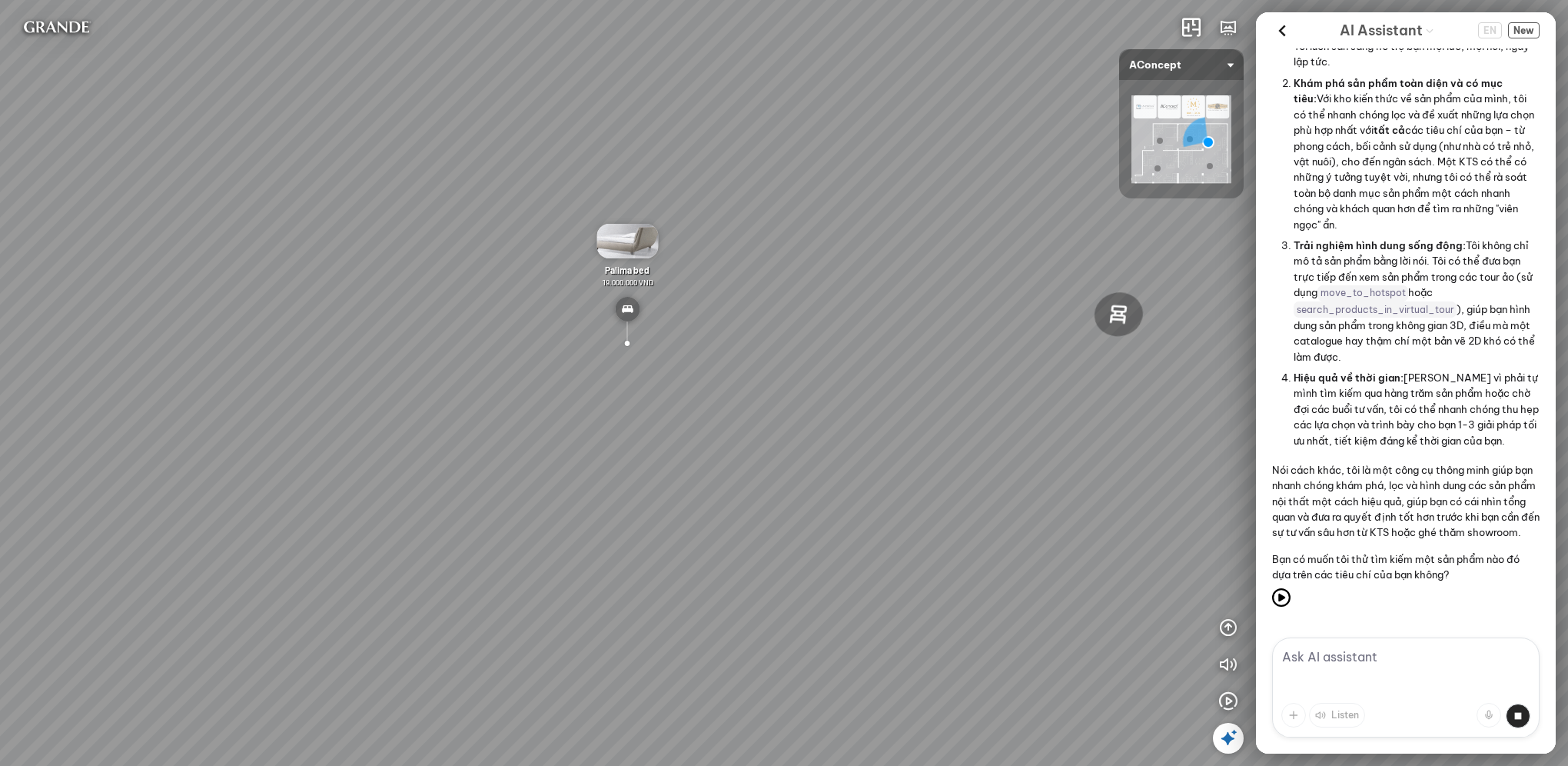
scroll to position [4044, 0]
type textarea "mất time bỏ mịa > can người nói lun mua gì"
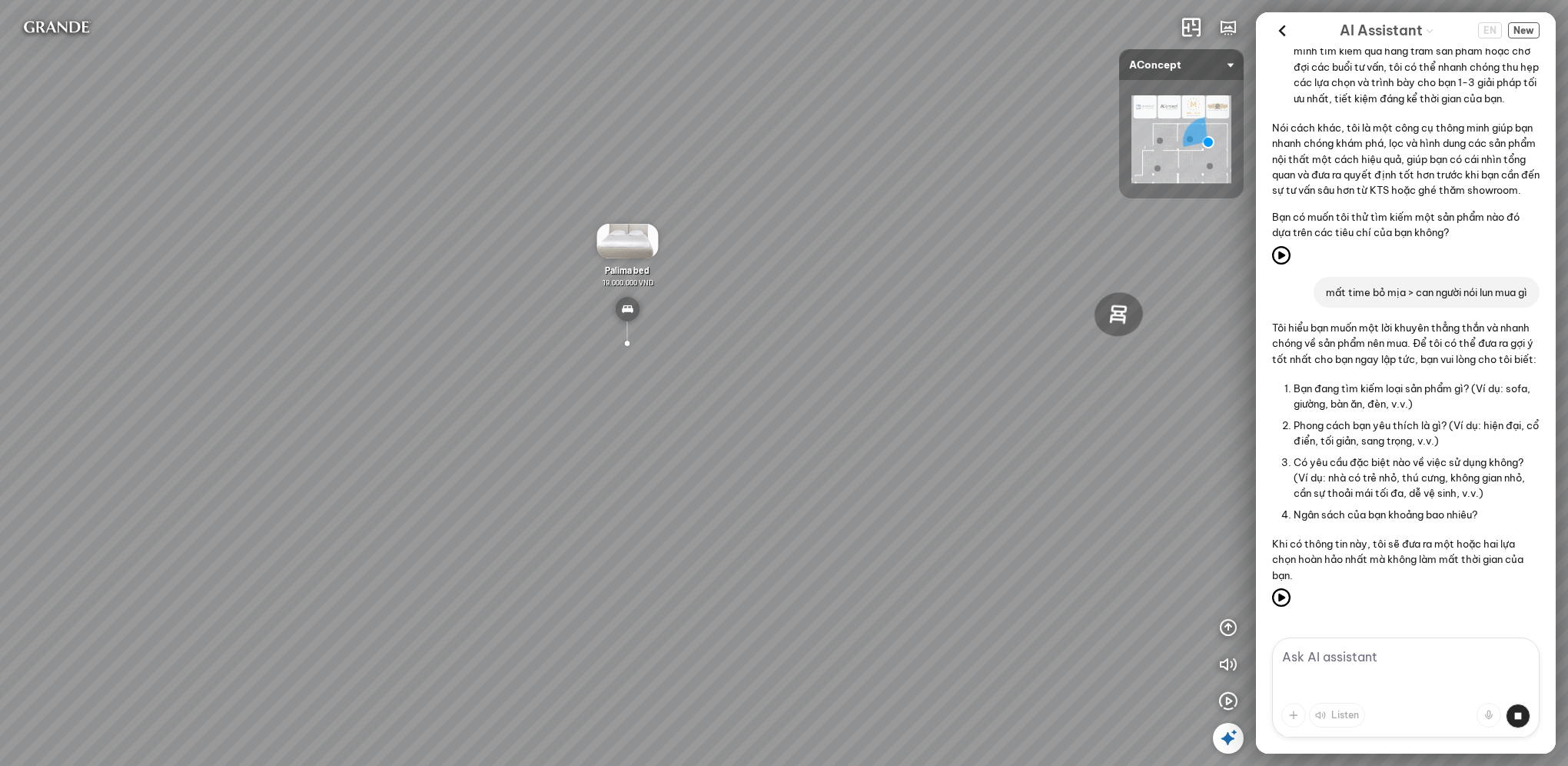
scroll to position [4402, 0]
type textarea "d"
type textarea "đang ko biết nè"
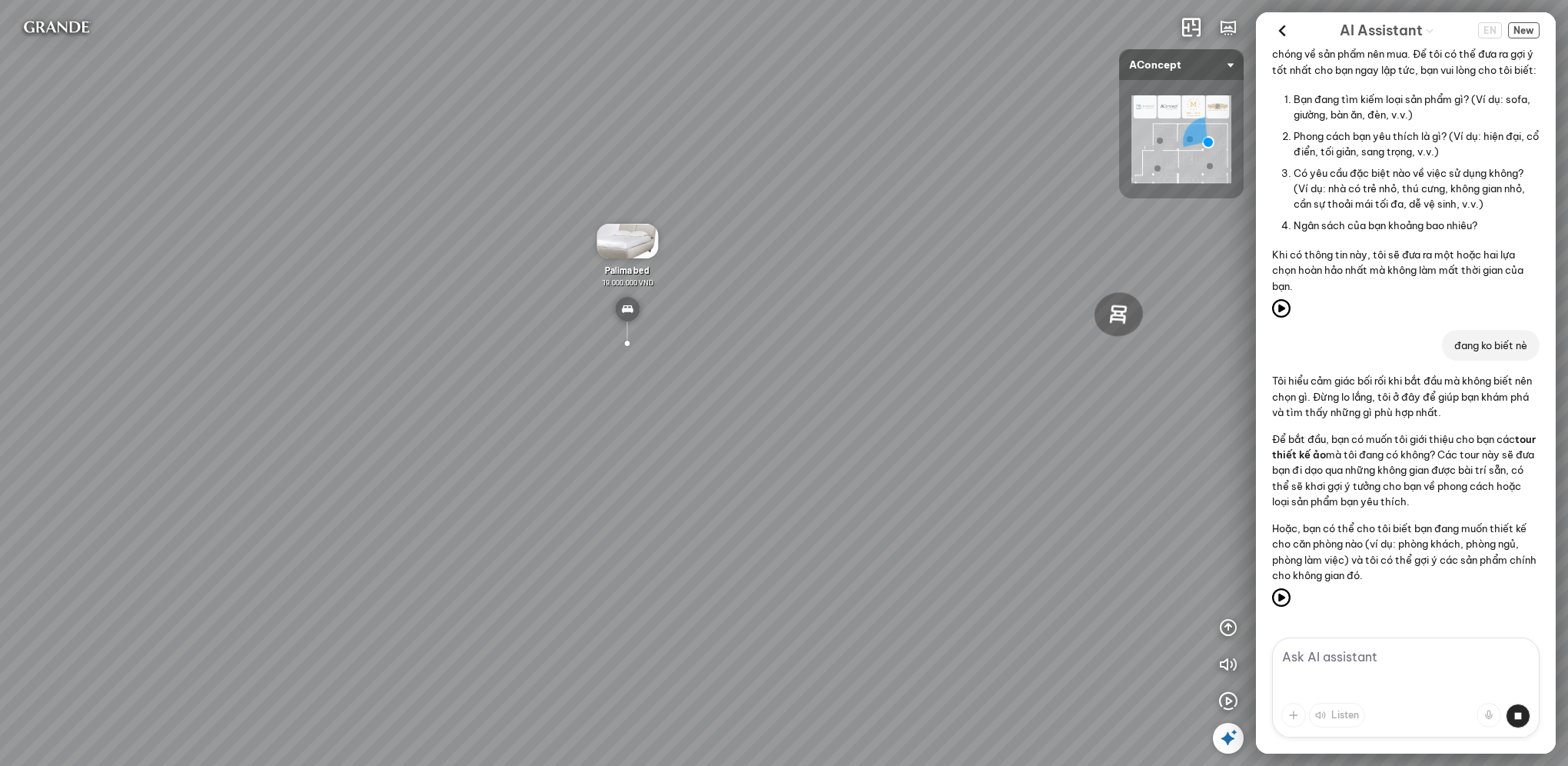
scroll to position [4692, 0]
type textarea "toi can biet may sp trong day nên mua o dau giá re nhat"
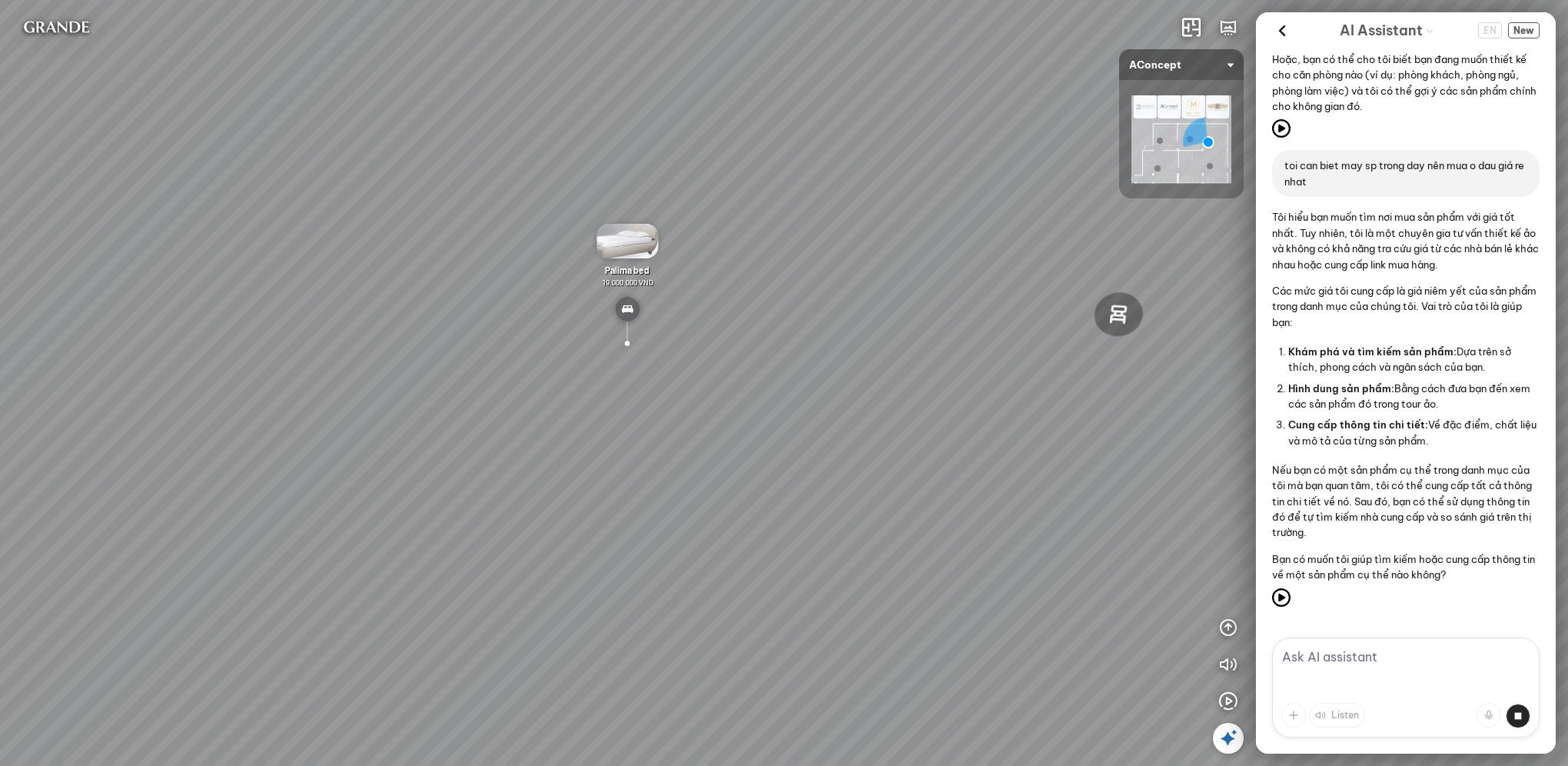
scroll to position [5160, 0]
click at [1354, 652] on textarea at bounding box center [1406, 687] width 267 height 100
click at [1371, 660] on textarea at bounding box center [1406, 687] width 267 height 100
type textarea "mat time quá"
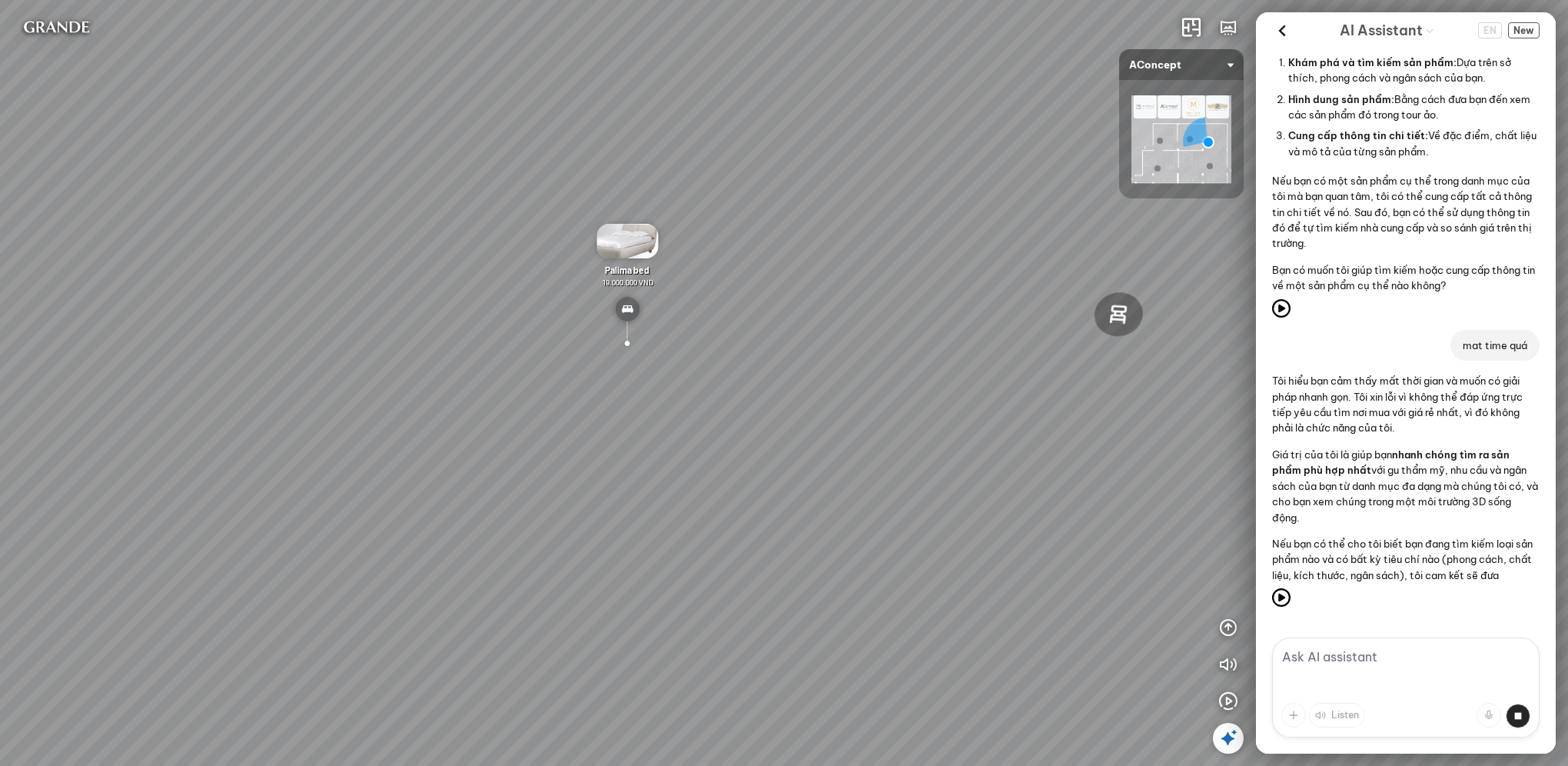
scroll to position [5523, 0]
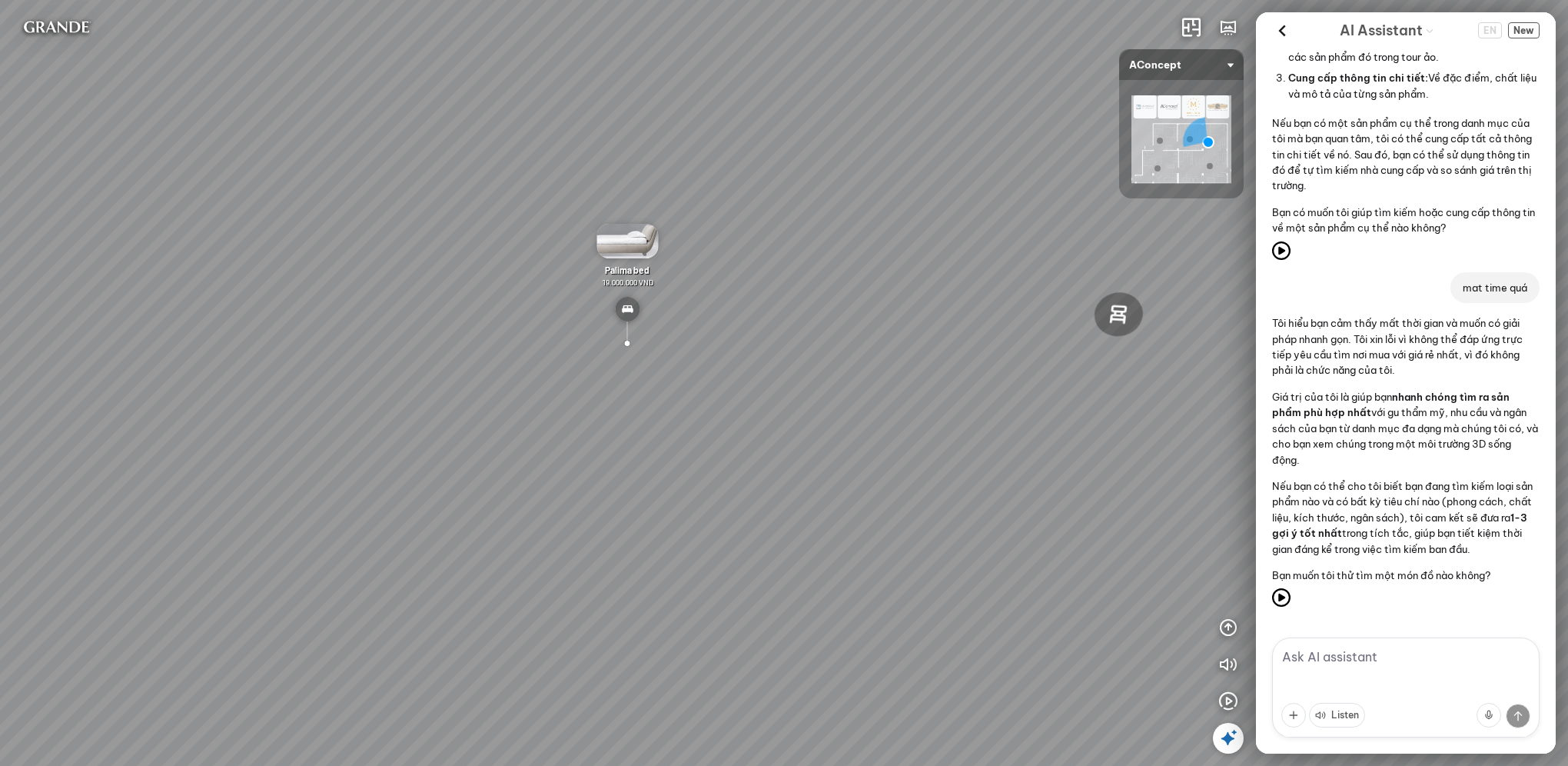
click at [636, 241] on img at bounding box center [627, 241] width 62 height 35
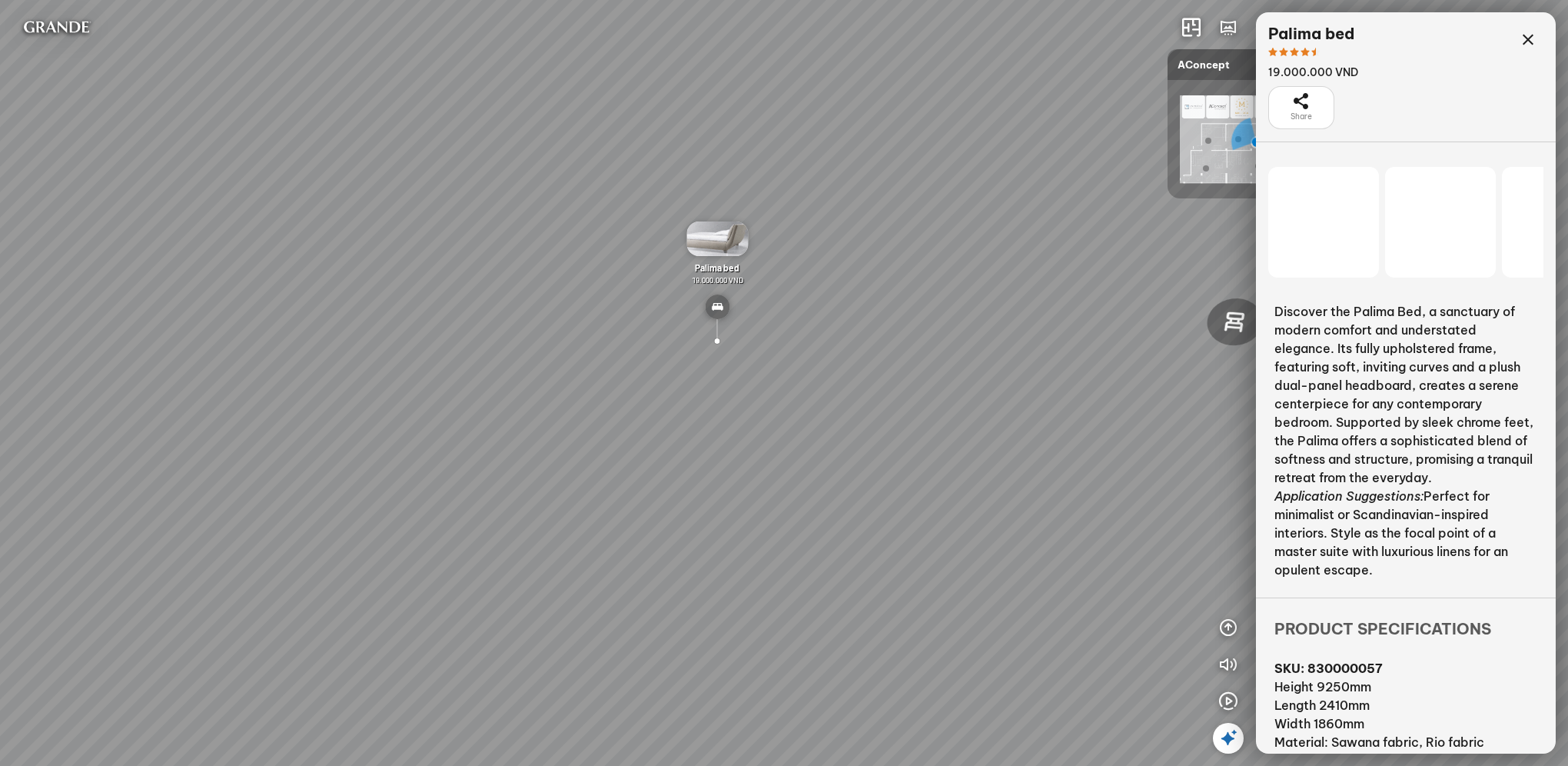
scroll to position [104838, 0]
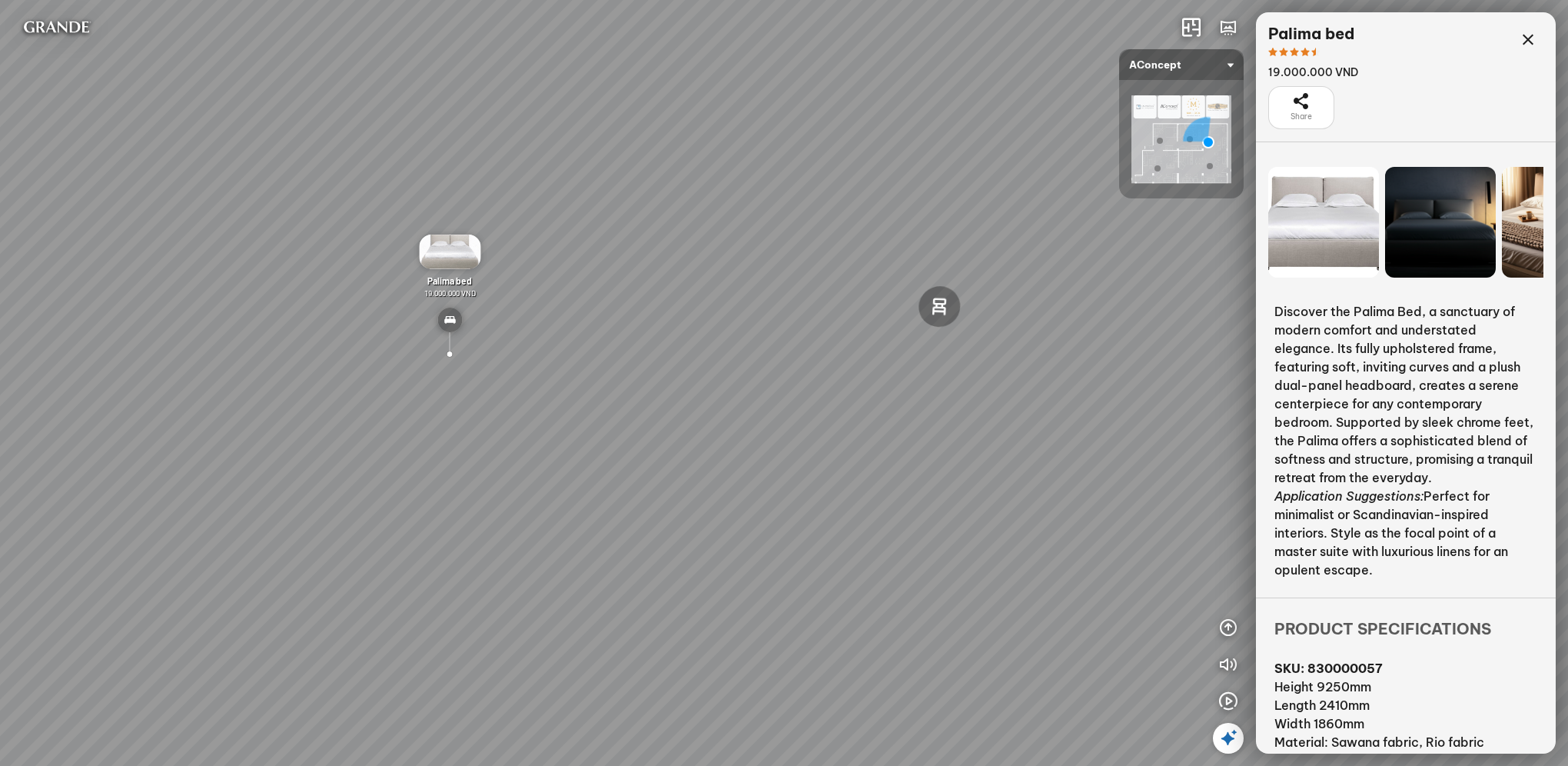
scroll to position [16, 0]
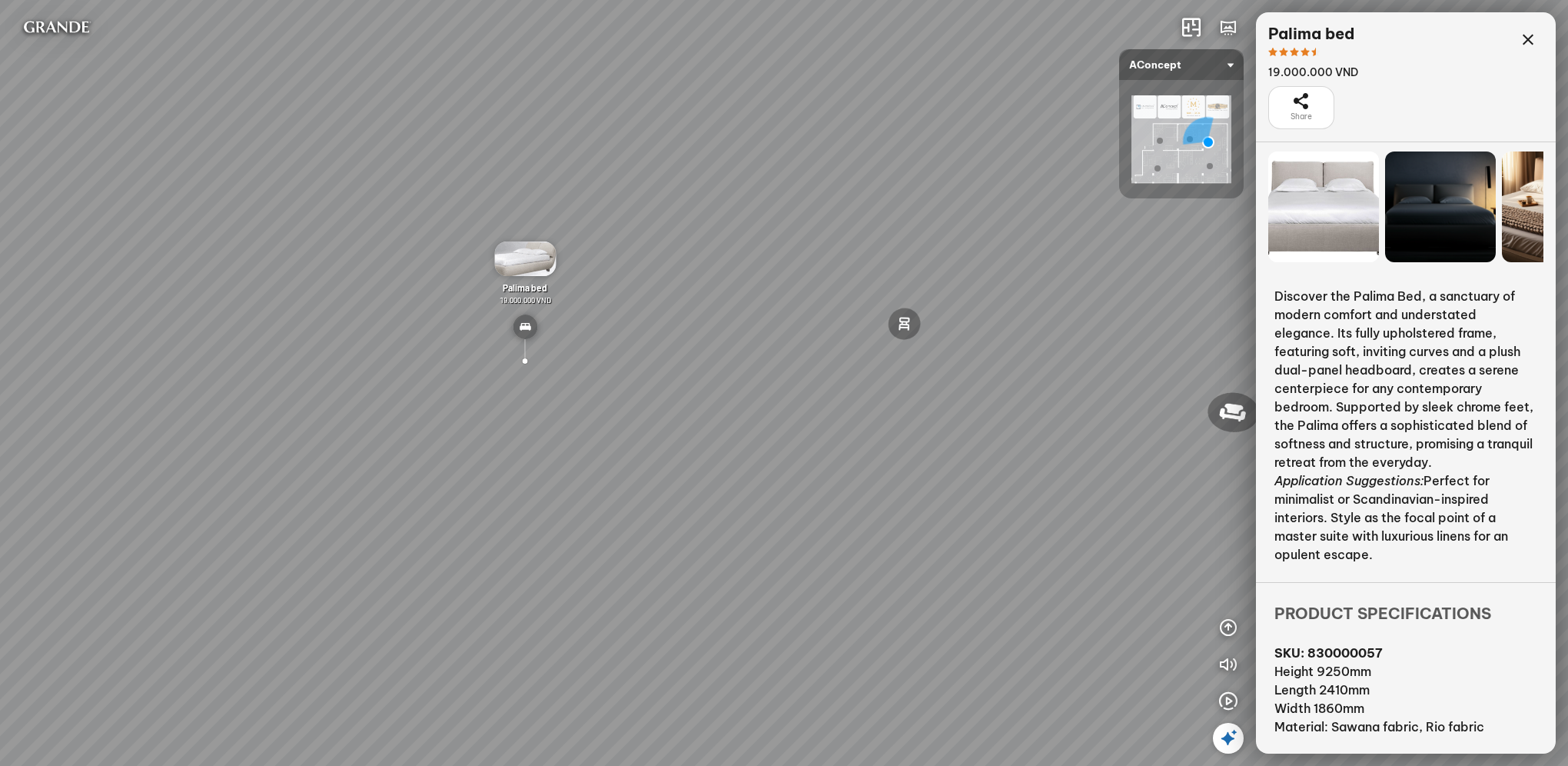
click at [1353, 426] on div "Nanna Lounge Chair Winslow Office Chair Laxey Dining Table Rosalie Vintage Flor…" at bounding box center [784, 383] width 1568 height 766
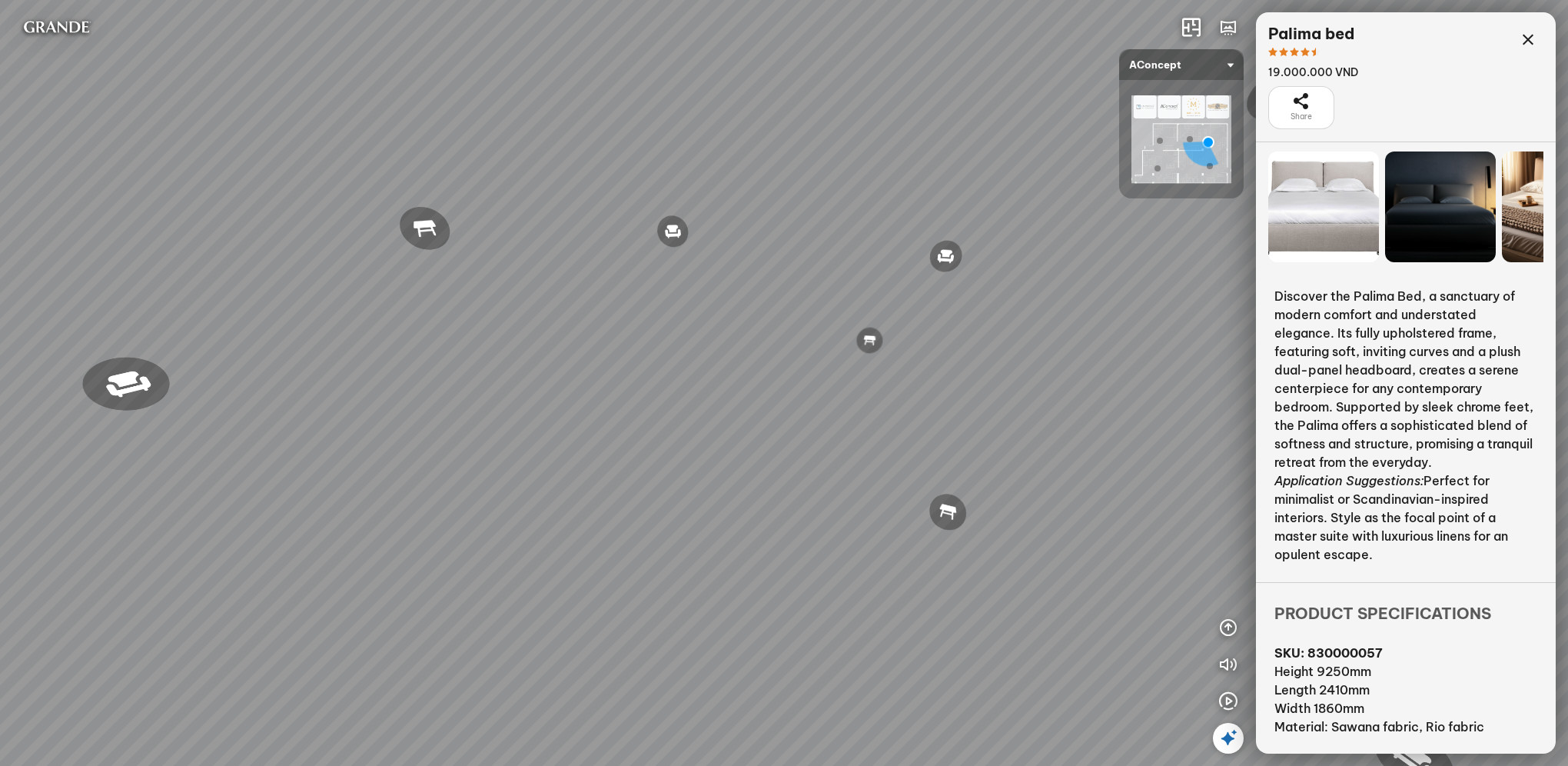
drag, startPoint x: 651, startPoint y: 491, endPoint x: 1129, endPoint y: 410, distance: 484.8
click at [1129, 410] on div "Nanna Lounge Chair Winslow Office Chair Laxey Dining Table Rosalie Vintage Flor…" at bounding box center [784, 383] width 1568 height 766
drag, startPoint x: 966, startPoint y: 432, endPoint x: 565, endPoint y: 595, distance: 432.9
click at [565, 595] on div "Nanna Lounge Chair Winslow Office Chair Laxey Dining Table Rosalie Vintage Flor…" at bounding box center [784, 383] width 1568 height 766
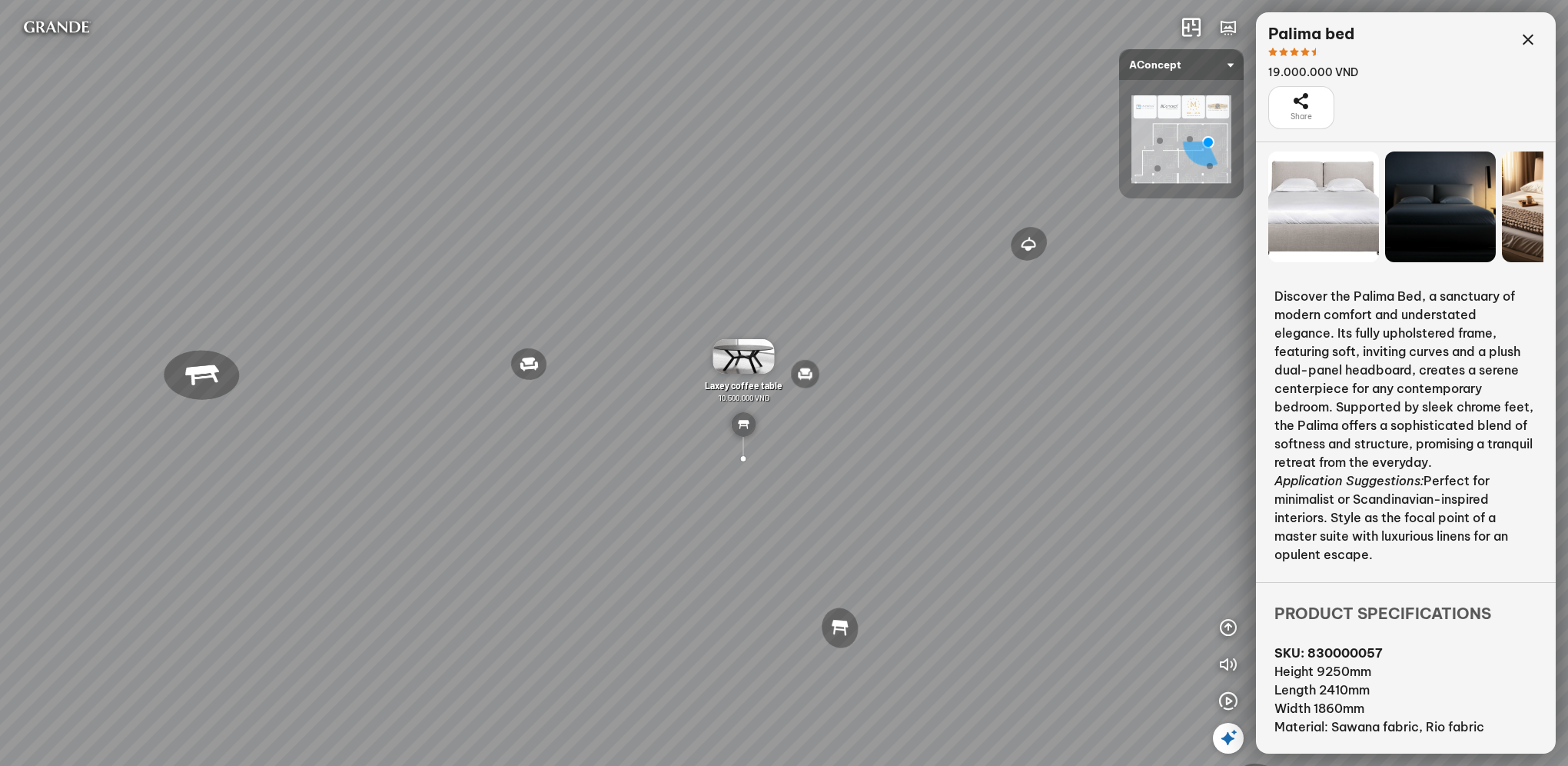
click at [214, 372] on div at bounding box center [200, 376] width 92 height 60
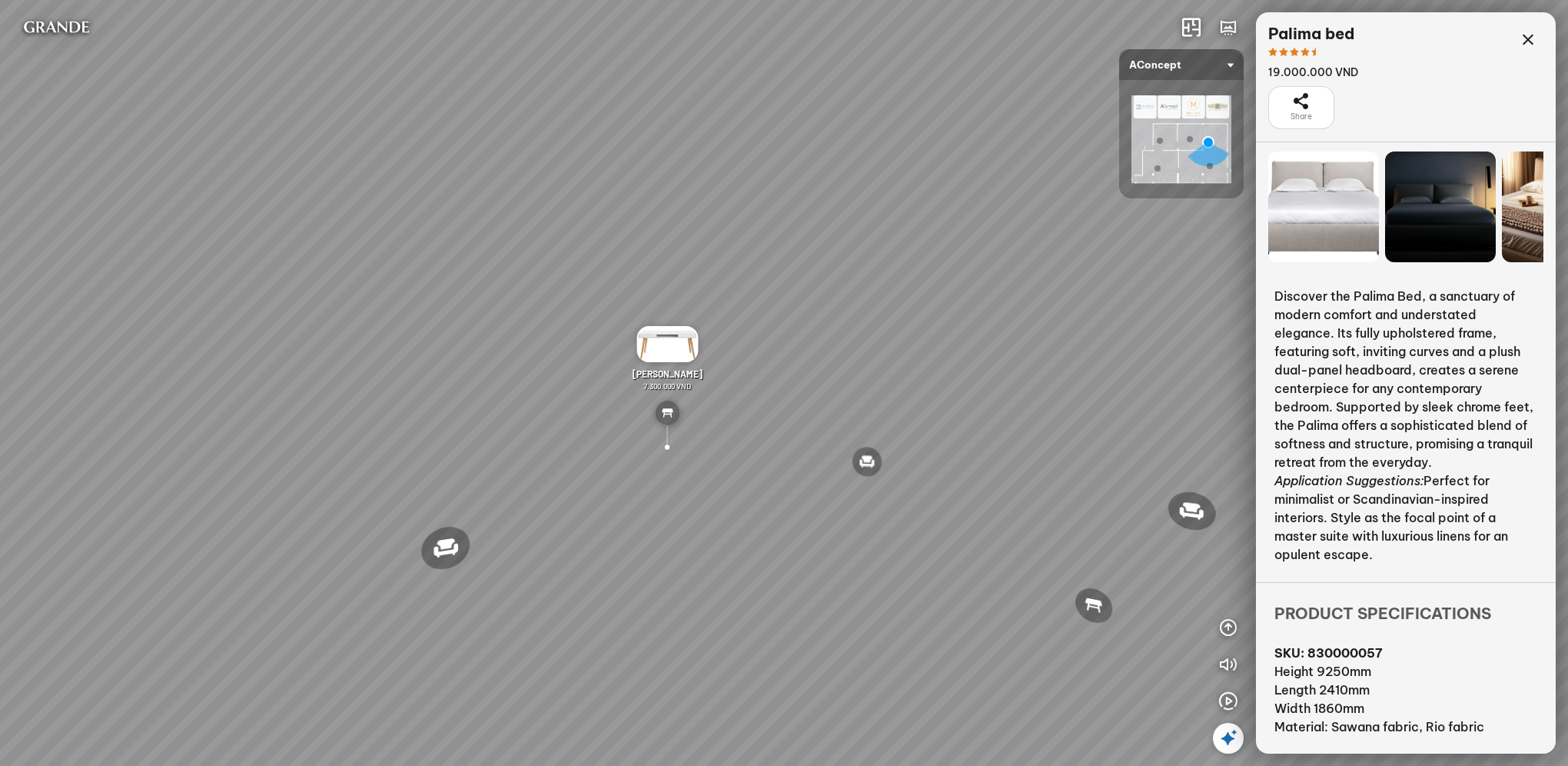
click at [664, 350] on img at bounding box center [667, 344] width 62 height 36
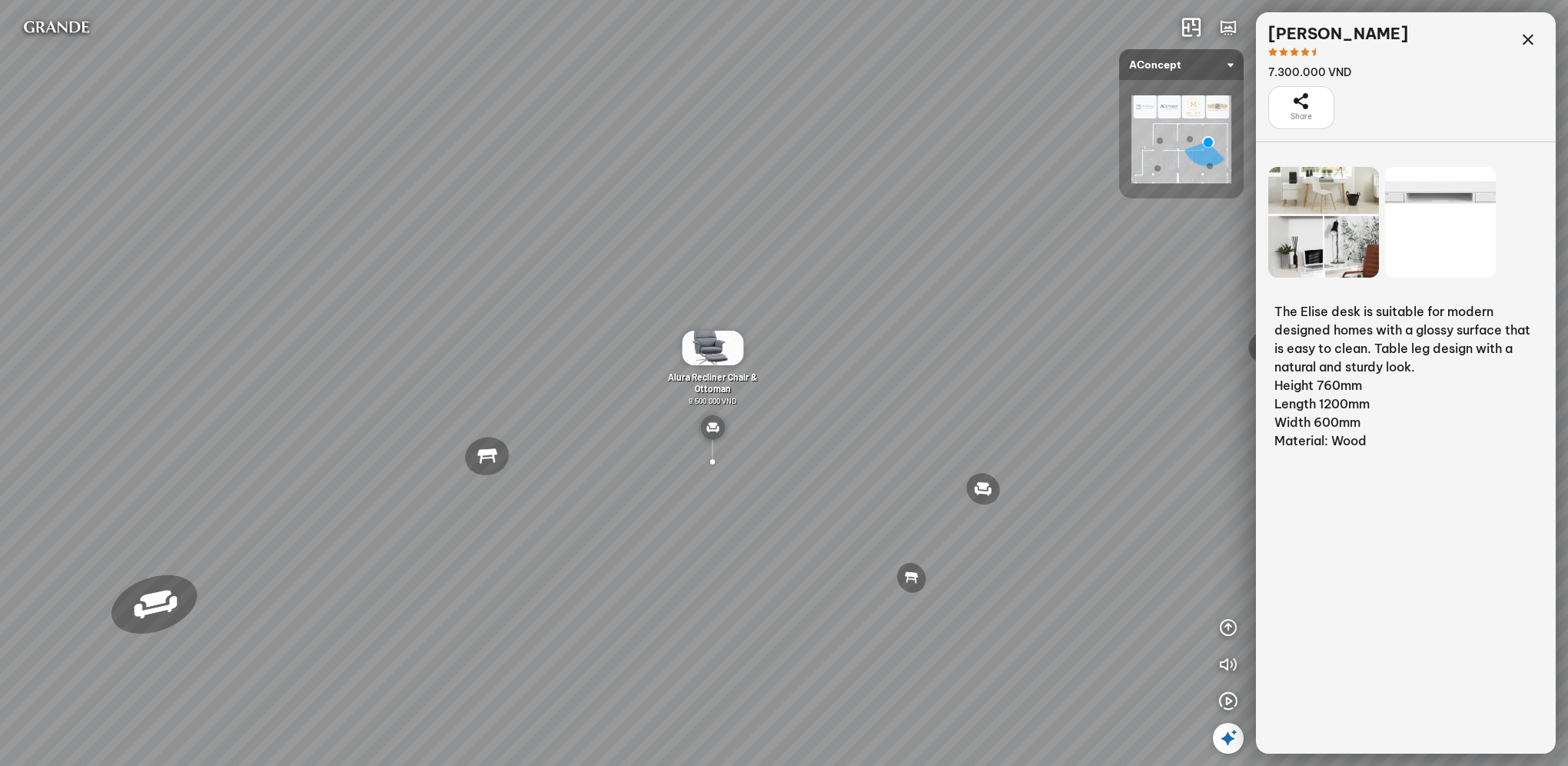
drag, startPoint x: 798, startPoint y: 590, endPoint x: 791, endPoint y: 551, distance: 39.6
click at [790, 594] on div "Nanna Lounge Chair Winslow Office Chair Laxey Dining Table Rosalie Vintage Flor…" at bounding box center [784, 383] width 1568 height 766
click at [843, 444] on div "Nanna Lounge Chair Winslow Office Chair Laxey Dining Table Rosalie Vintage Flor…" at bounding box center [784, 383] width 1568 height 766
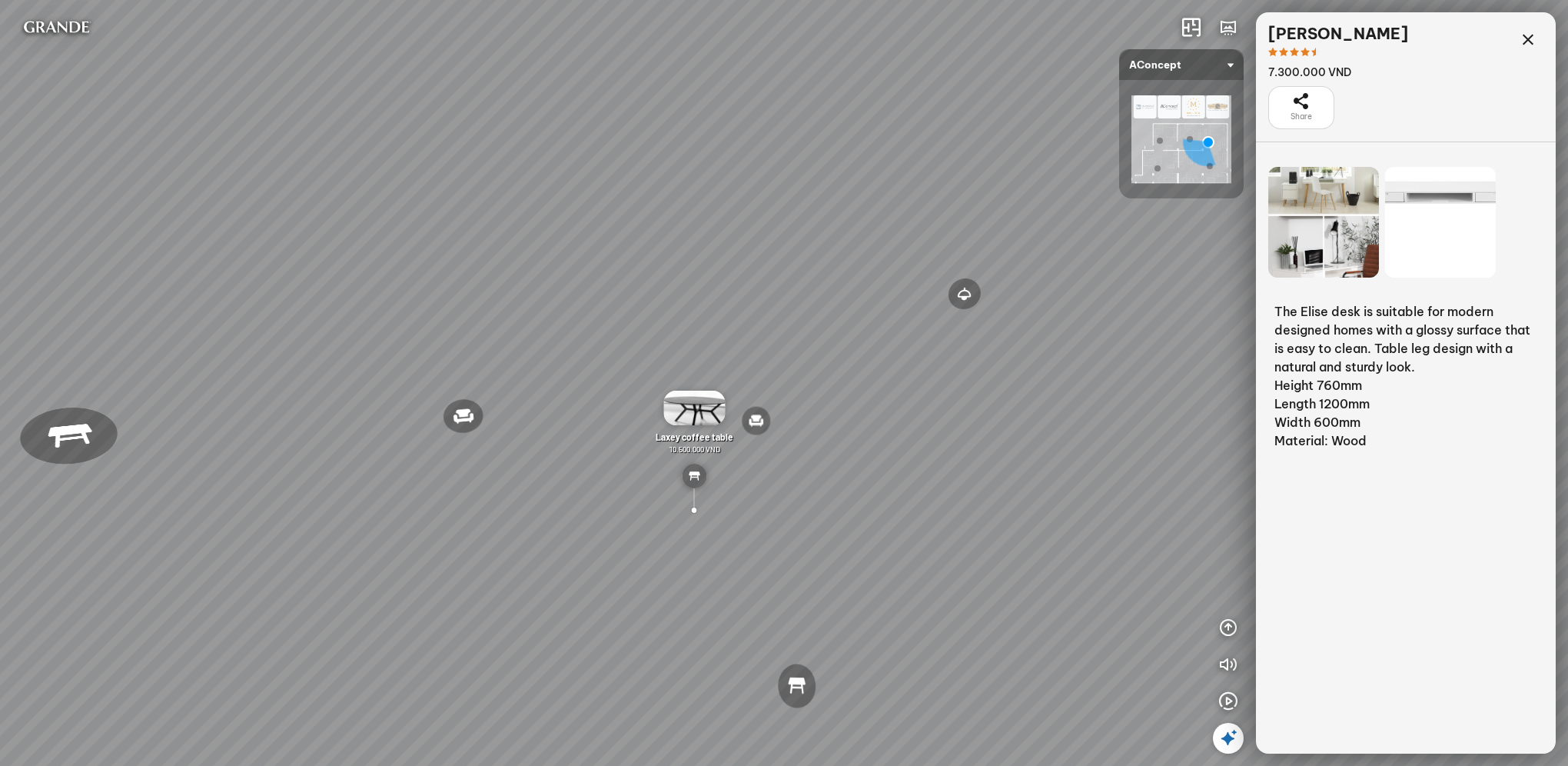
click at [626, 383] on div "Nanna Lounge Chair Winslow Office Chair Laxey Dining Table Rosalie Vintage Flor…" at bounding box center [784, 383] width 1568 height 766
click at [693, 405] on img at bounding box center [694, 408] width 62 height 35
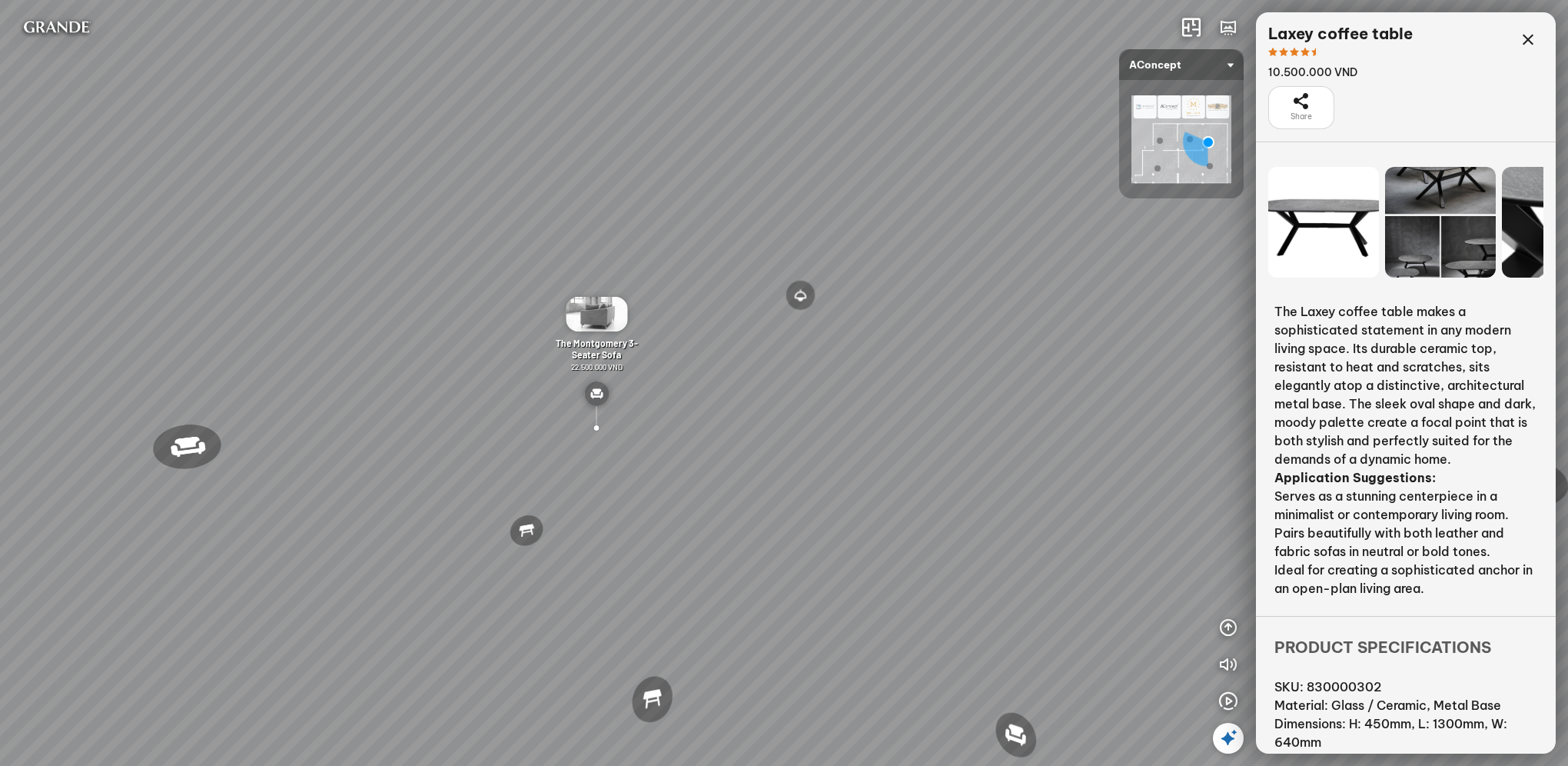
click at [608, 323] on img at bounding box center [596, 314] width 62 height 35
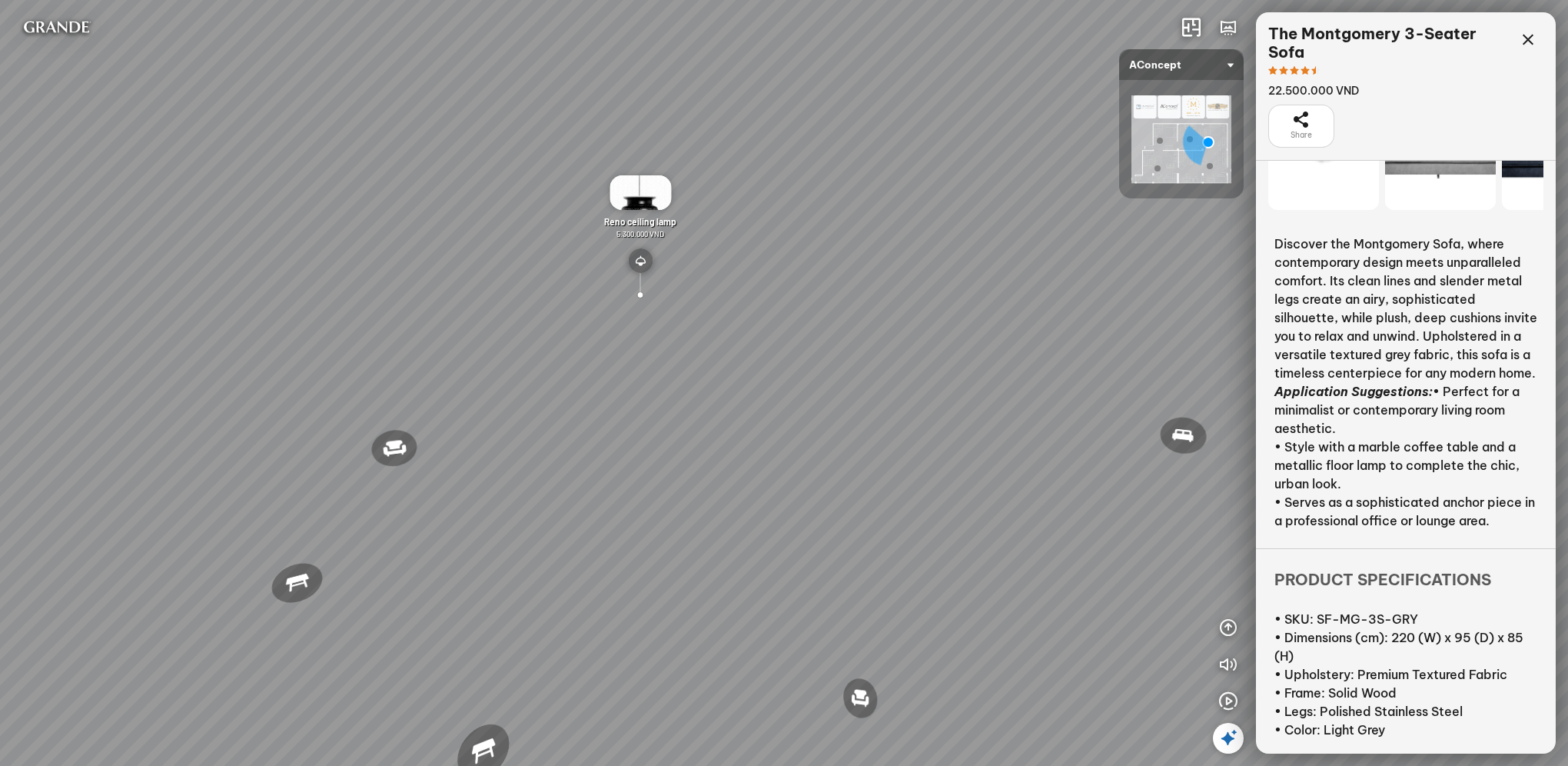
scroll to position [108, 0]
